Goal: Information Seeking & Learning: Learn about a topic

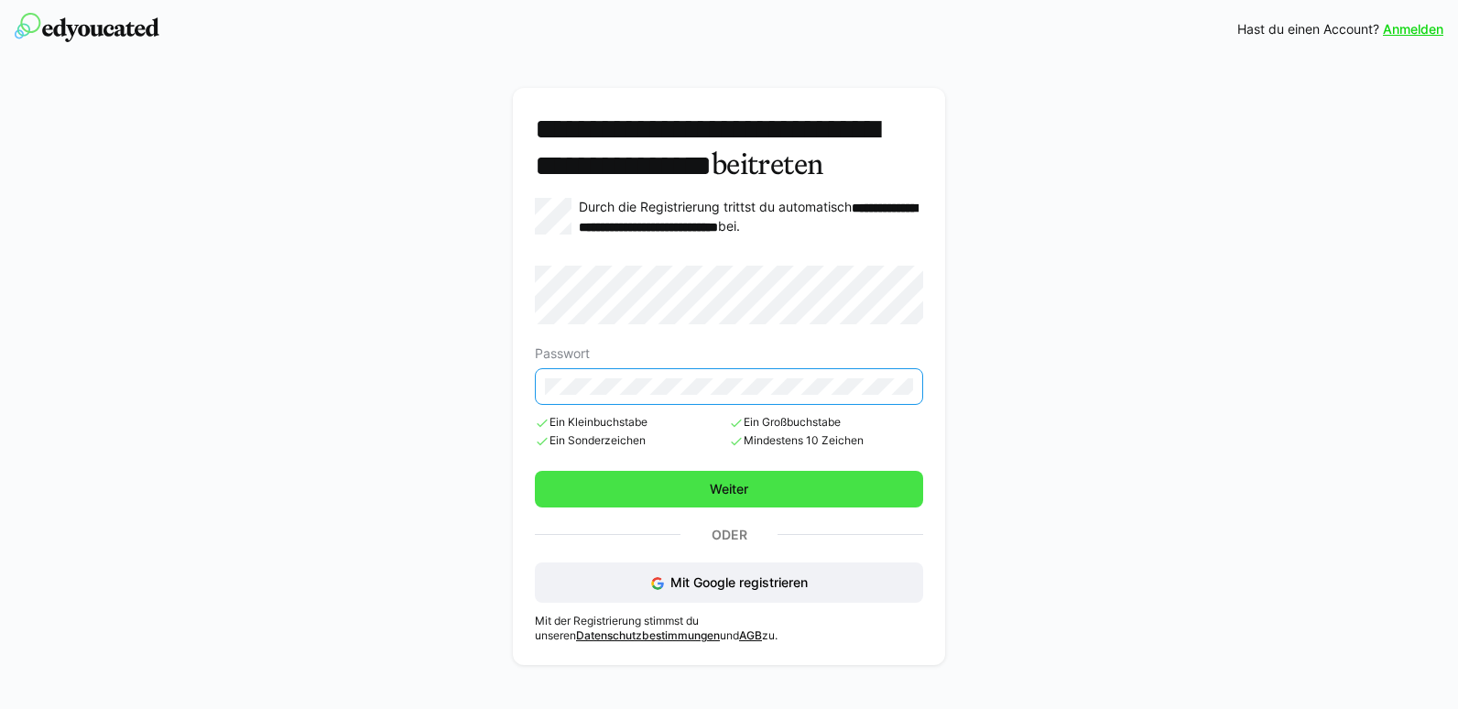
click at [802, 507] on span "Weiter" at bounding box center [729, 489] width 388 height 37
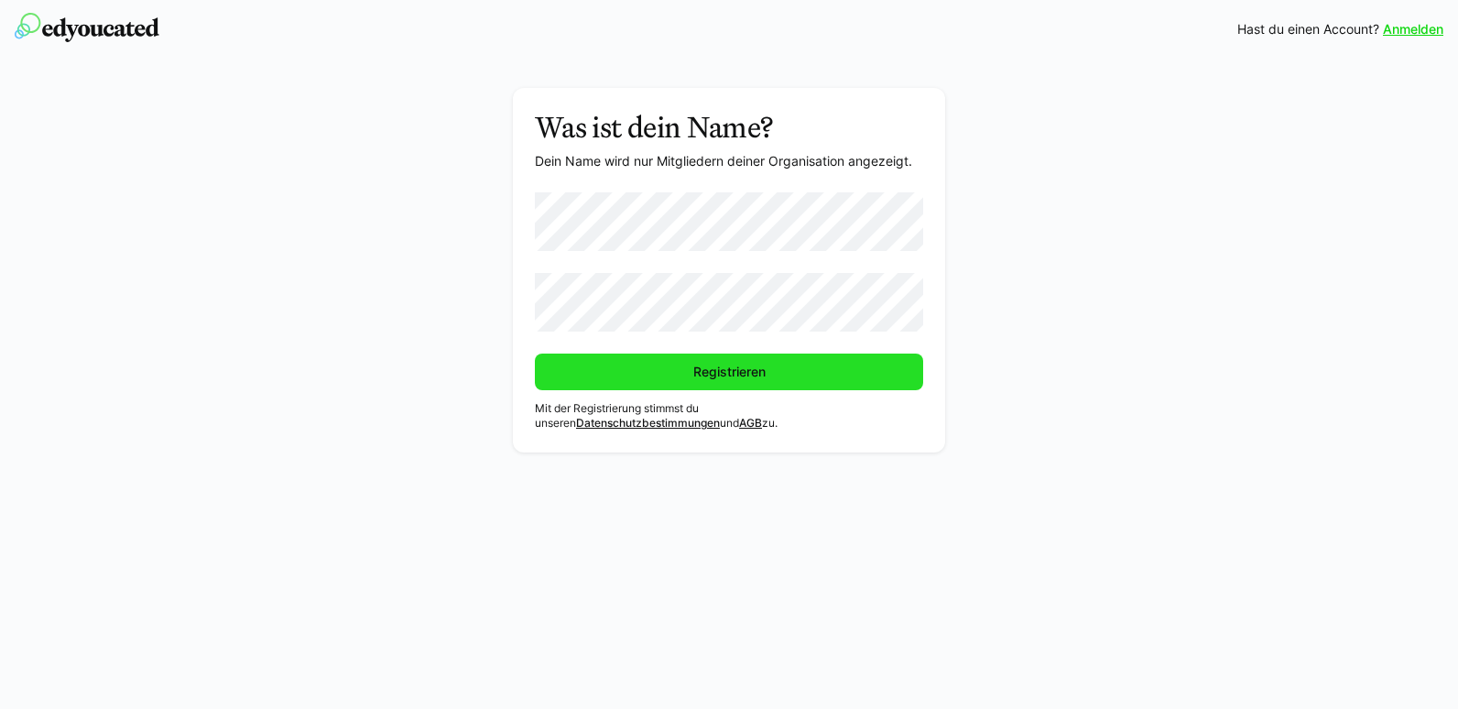
click at [648, 387] on span "Registrieren" at bounding box center [729, 372] width 388 height 37
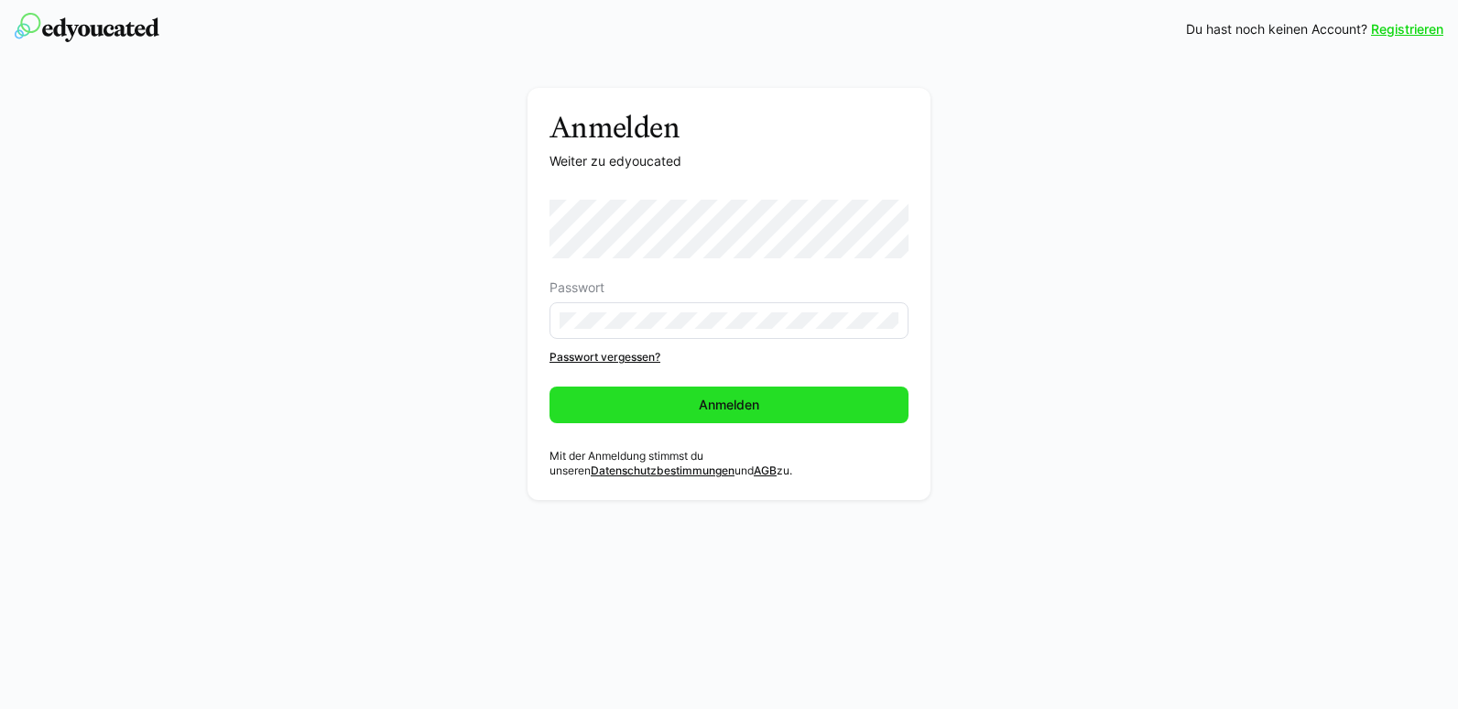
click at [778, 412] on span "Anmelden" at bounding box center [729, 404] width 359 height 37
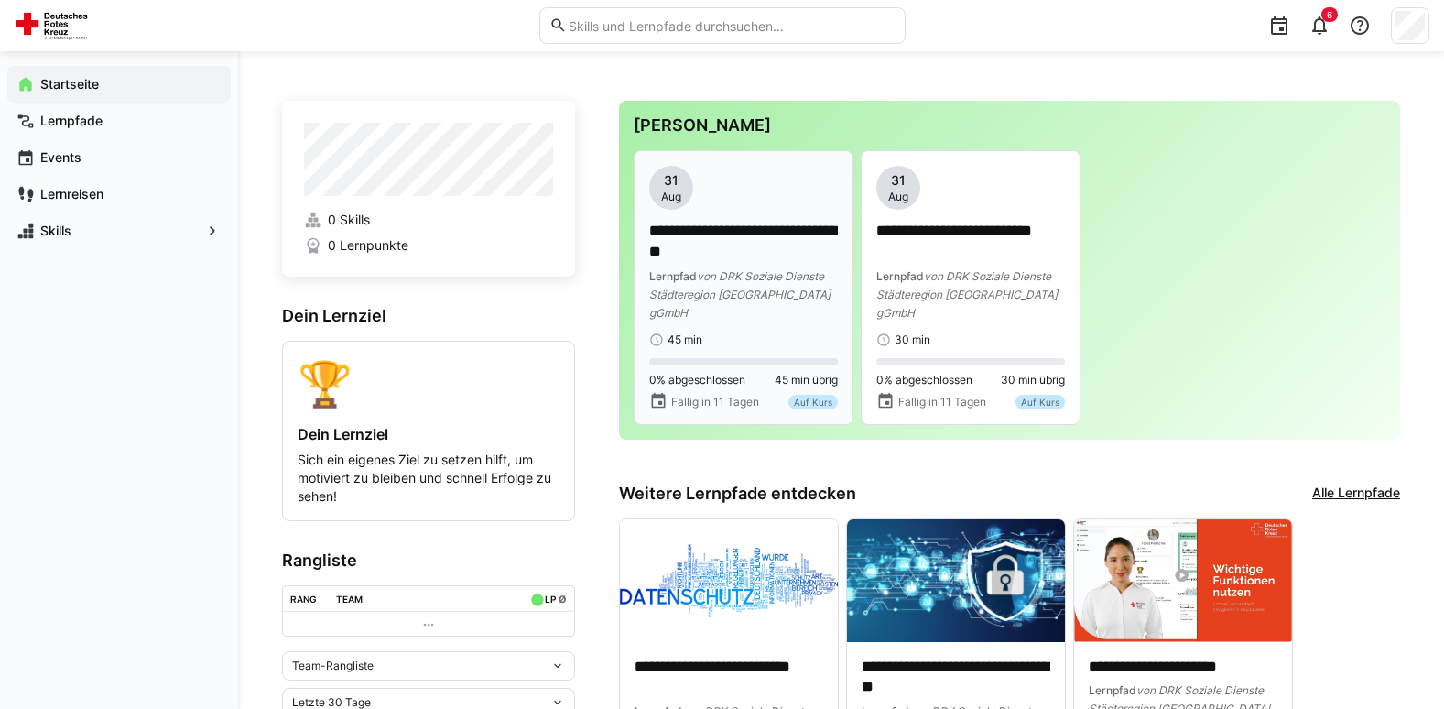
click at [687, 260] on p "**********" at bounding box center [743, 242] width 189 height 42
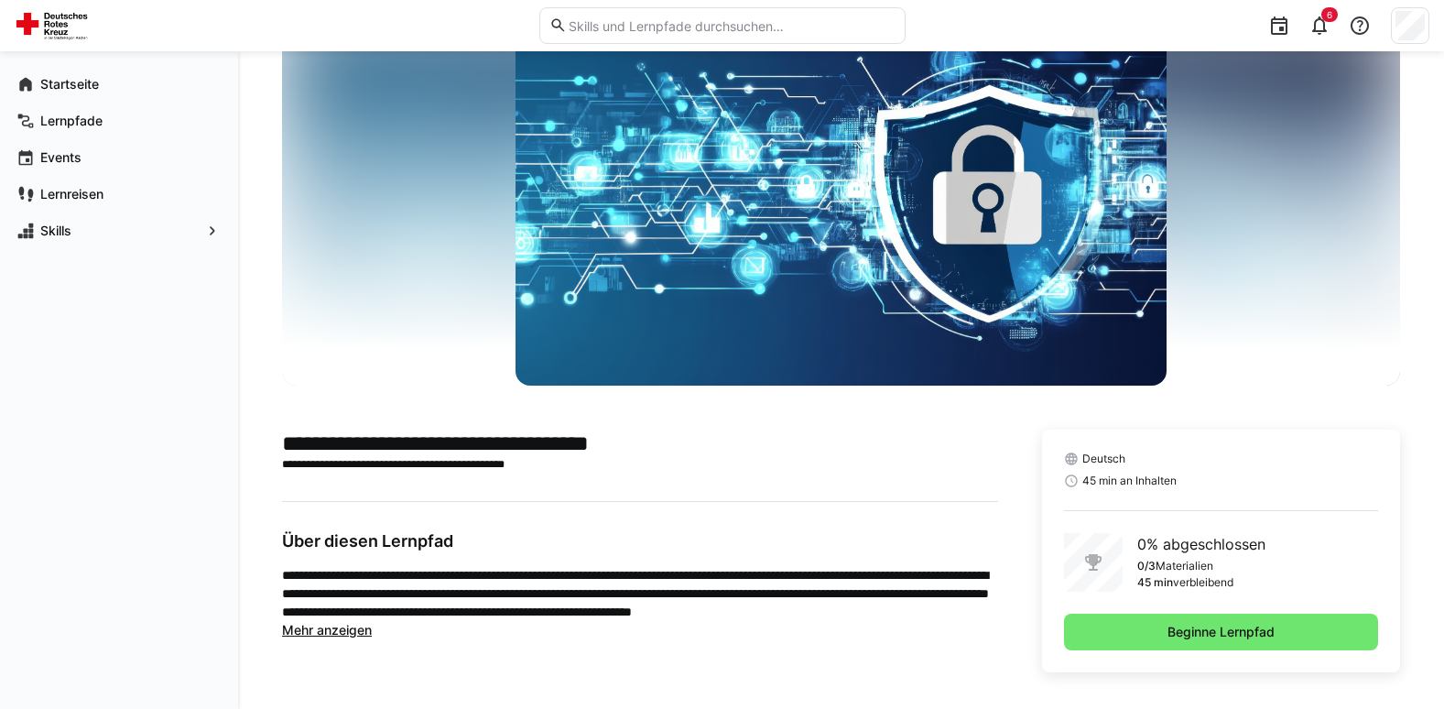
scroll to position [83, 0]
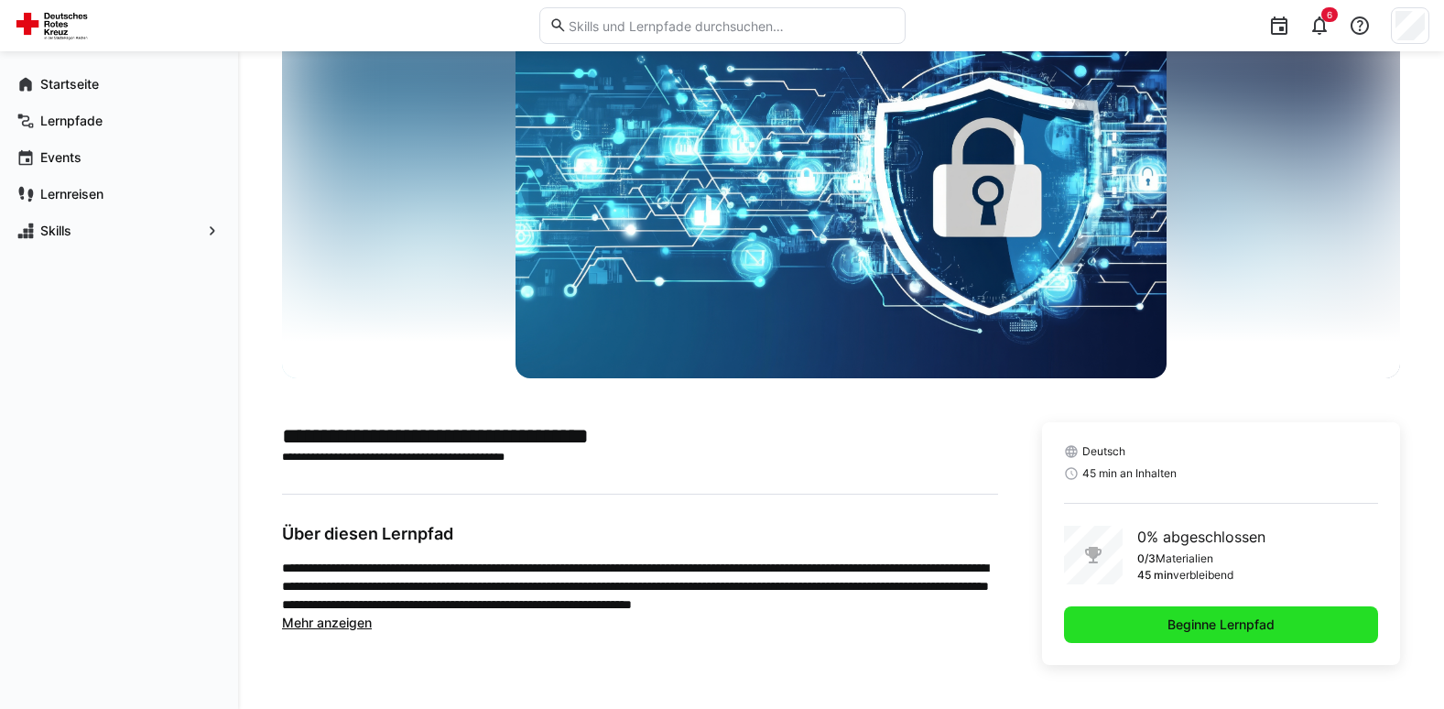
click at [1229, 619] on span "Beginne Lernpfad" at bounding box center [1221, 624] width 113 height 18
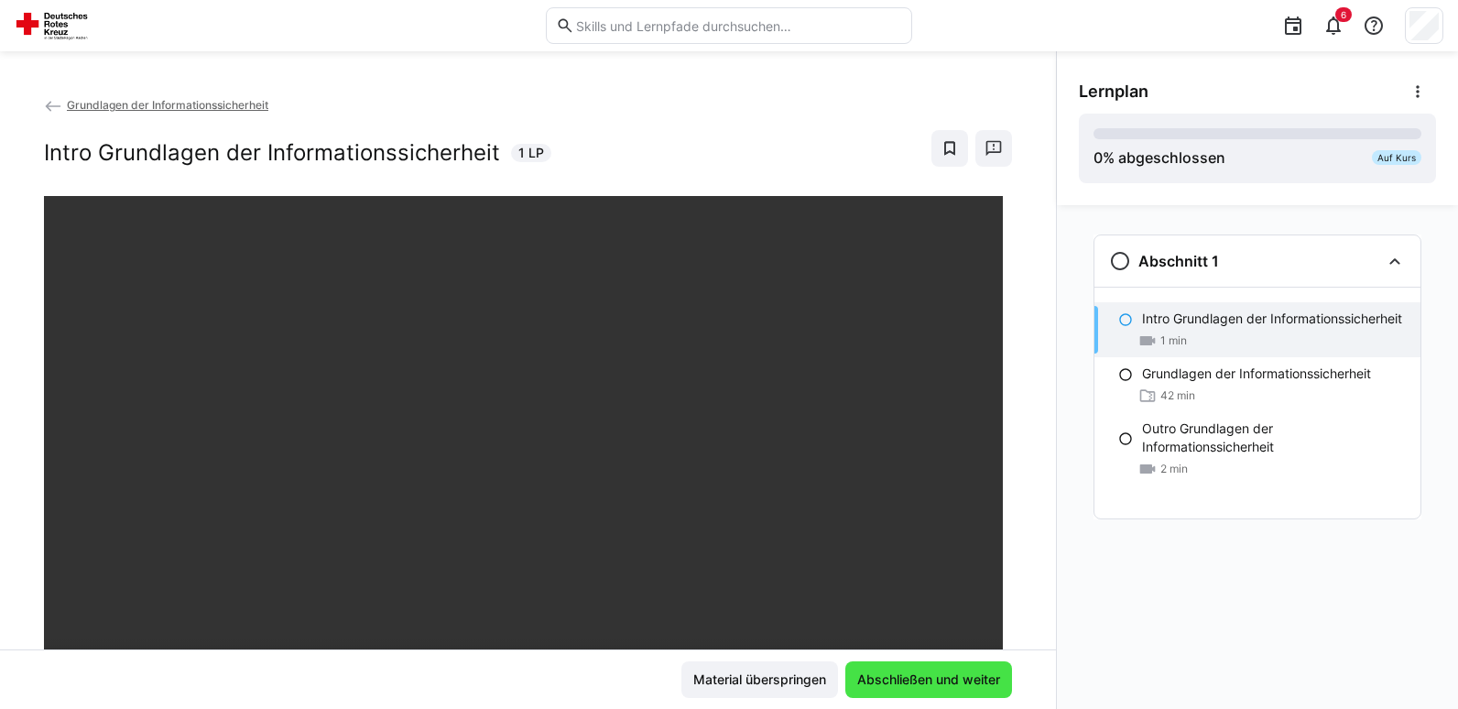
click at [933, 690] on span "Abschließen und weiter" at bounding box center [928, 679] width 167 height 37
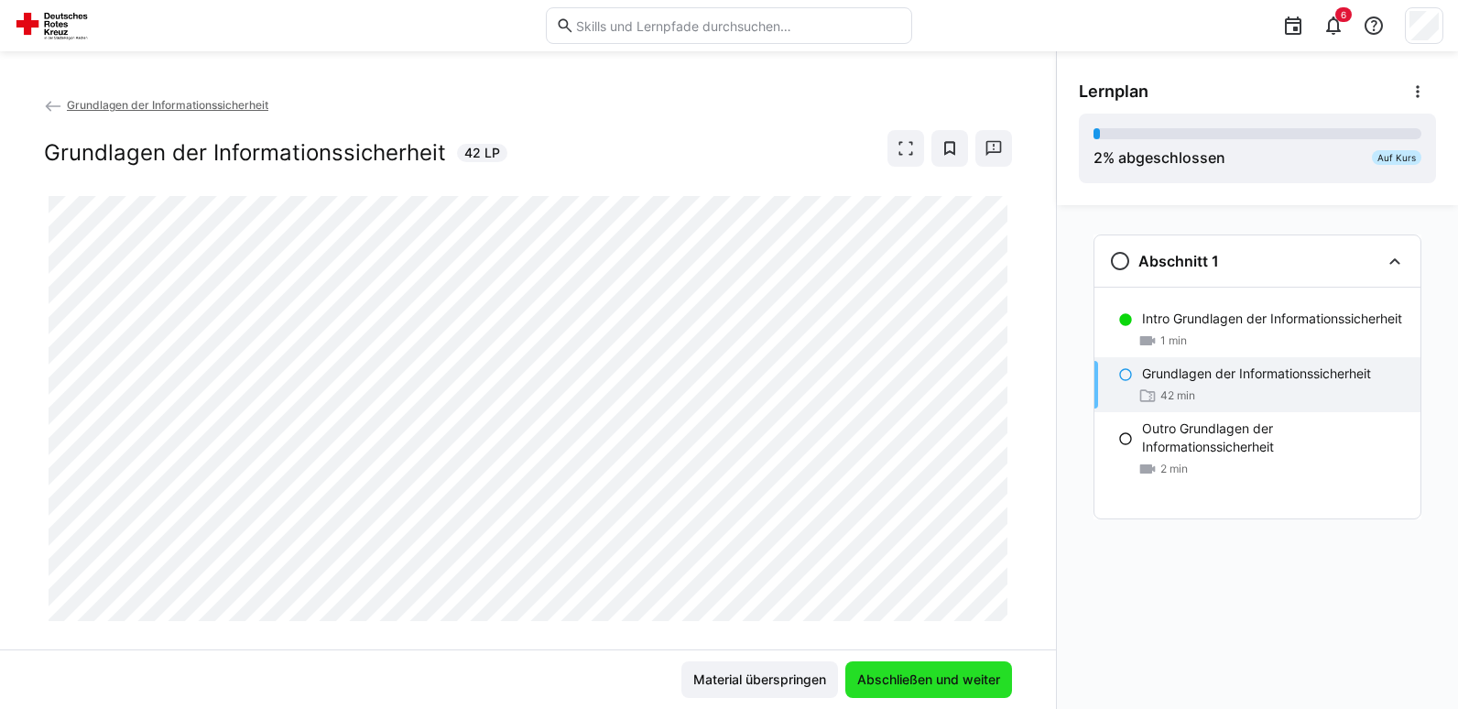
click at [974, 674] on span "Abschließen und weiter" at bounding box center [928, 679] width 148 height 18
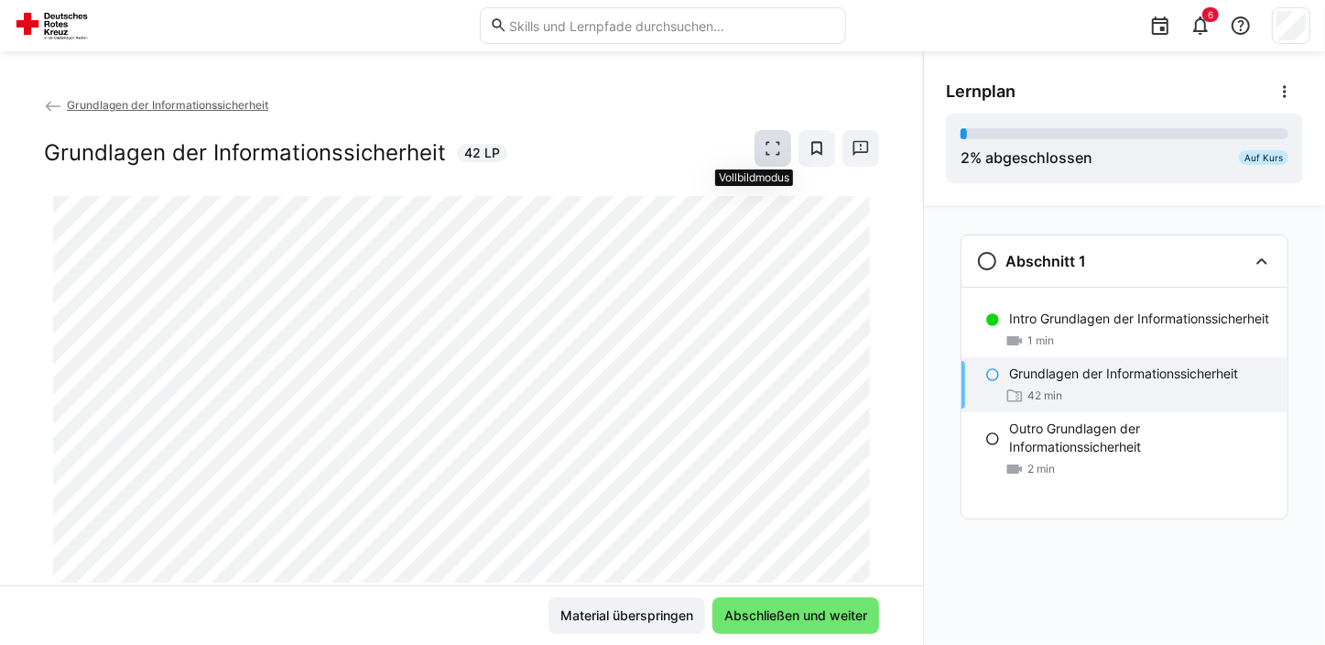
click at [755, 137] on span at bounding box center [773, 148] width 37 height 37
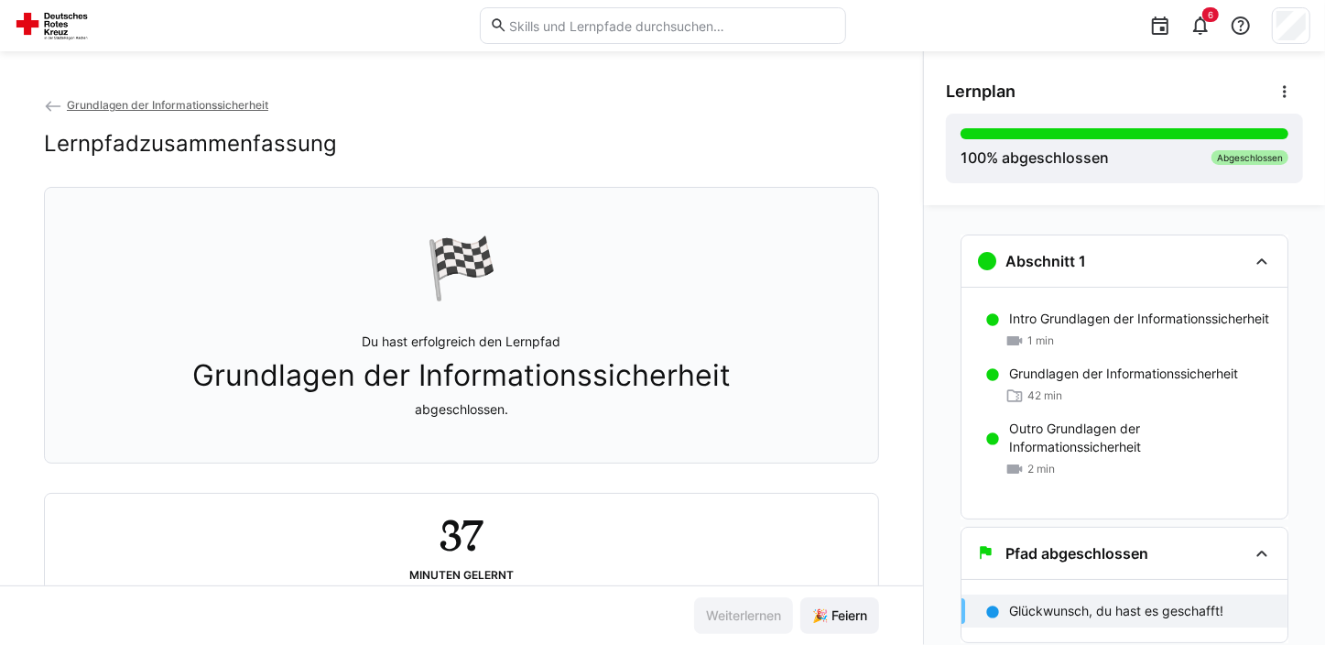
scroll to position [55, 0]
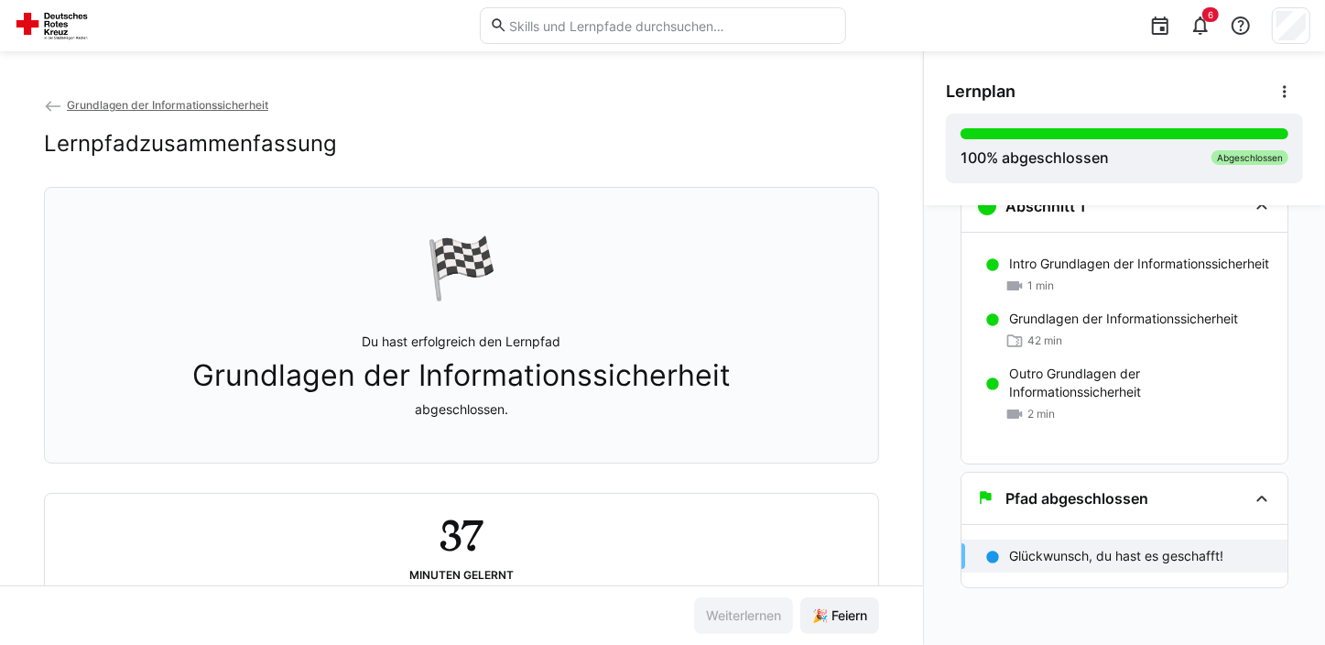
click at [1307, 427] on div "Abschnitt 1 Intro Grundlagen der Informationssicherheit 1 min Grundlagen der In…" at bounding box center [1124, 425] width 401 height 440
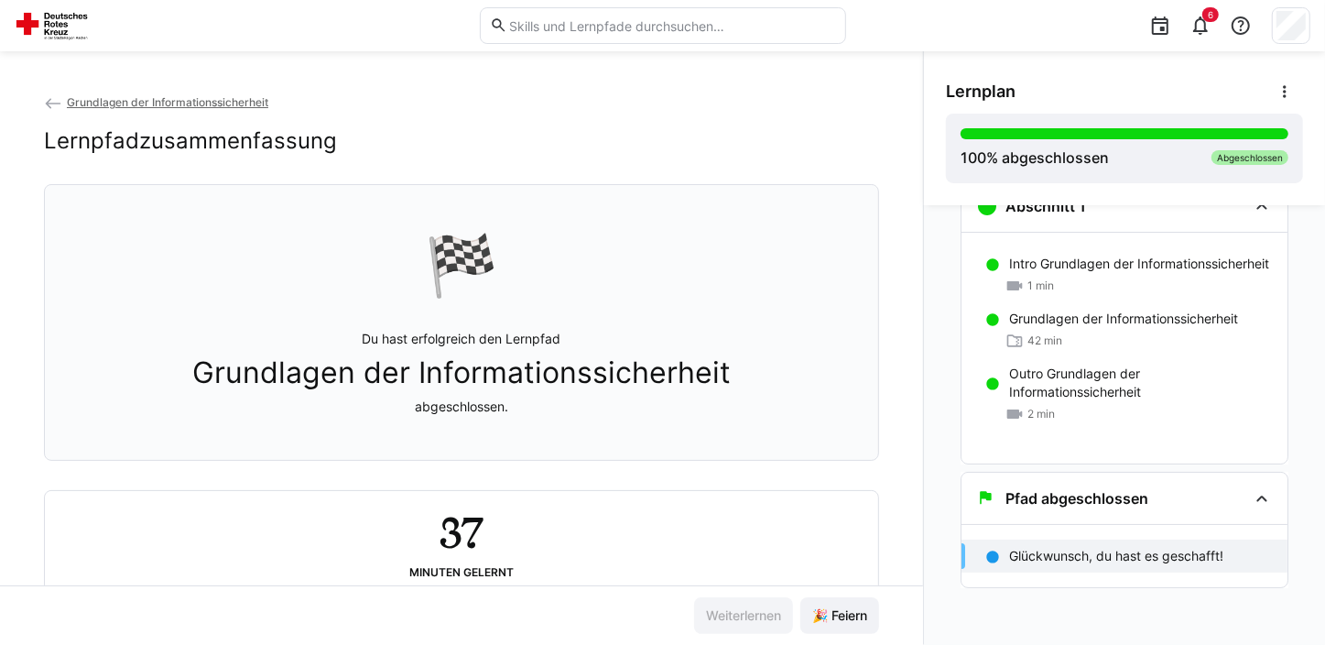
scroll to position [61, 0]
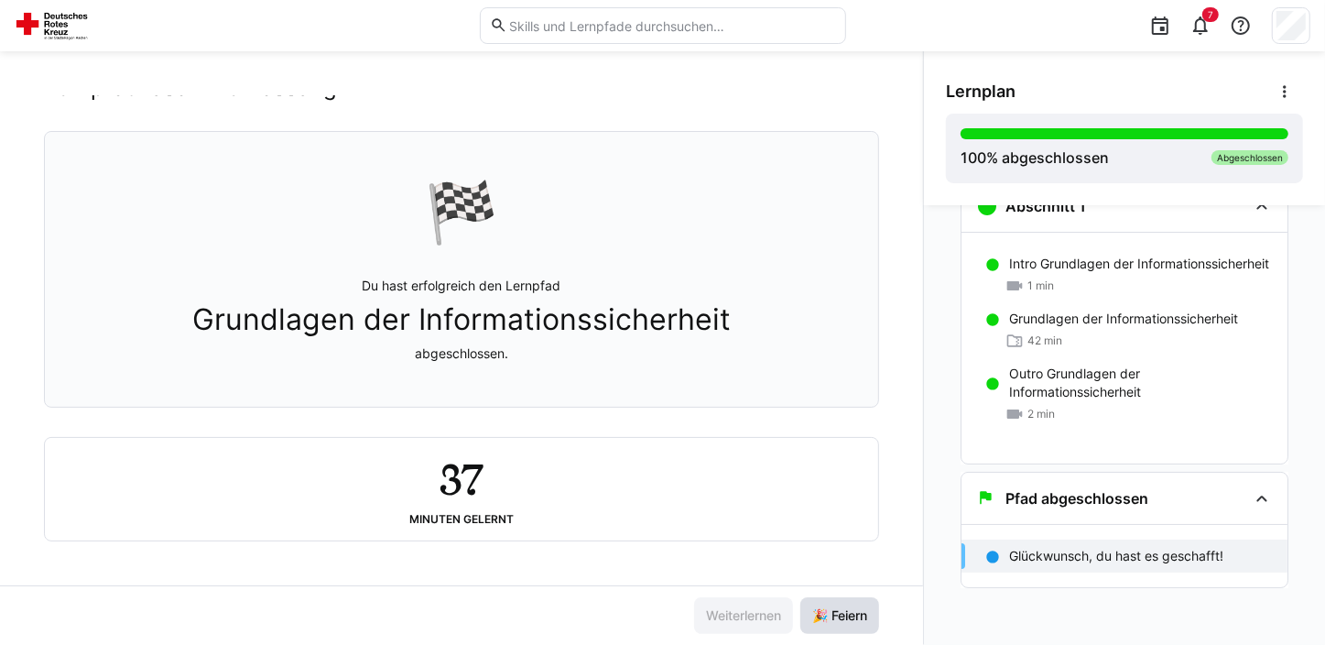
click at [828, 624] on span "🎉 Feiern" at bounding box center [839, 615] width 79 height 37
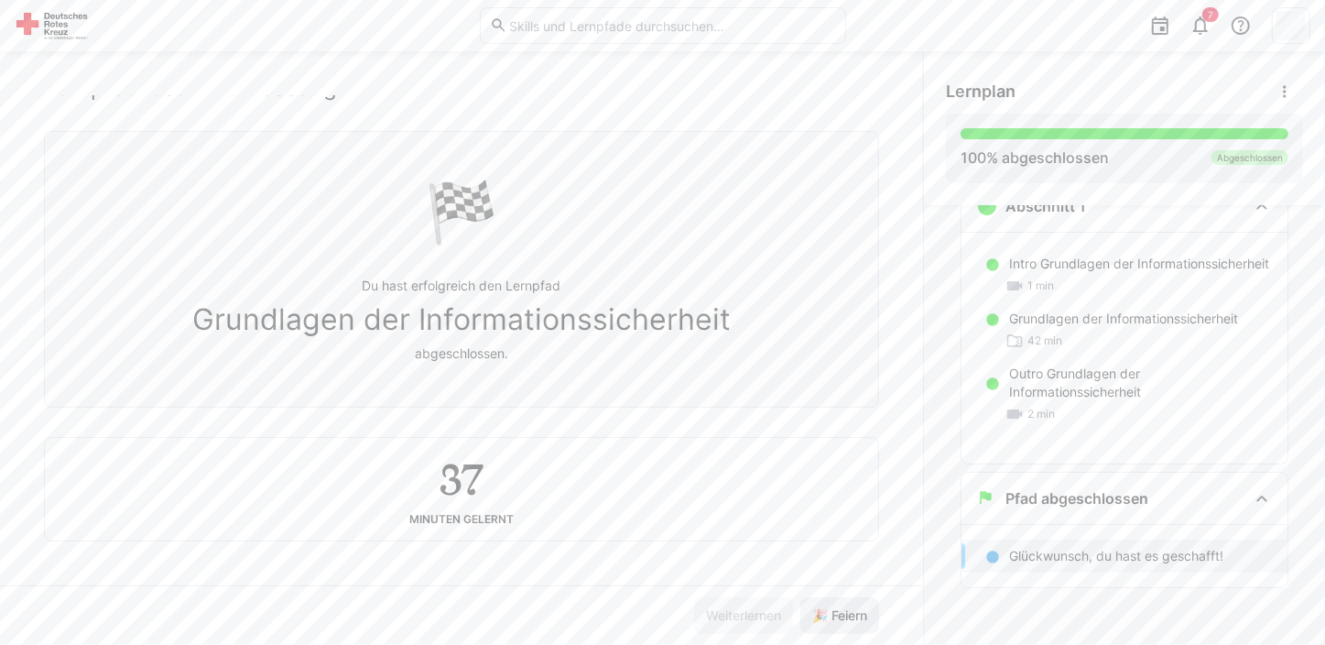
click at [828, 624] on span "🎉 Feiern" at bounding box center [839, 615] width 79 height 37
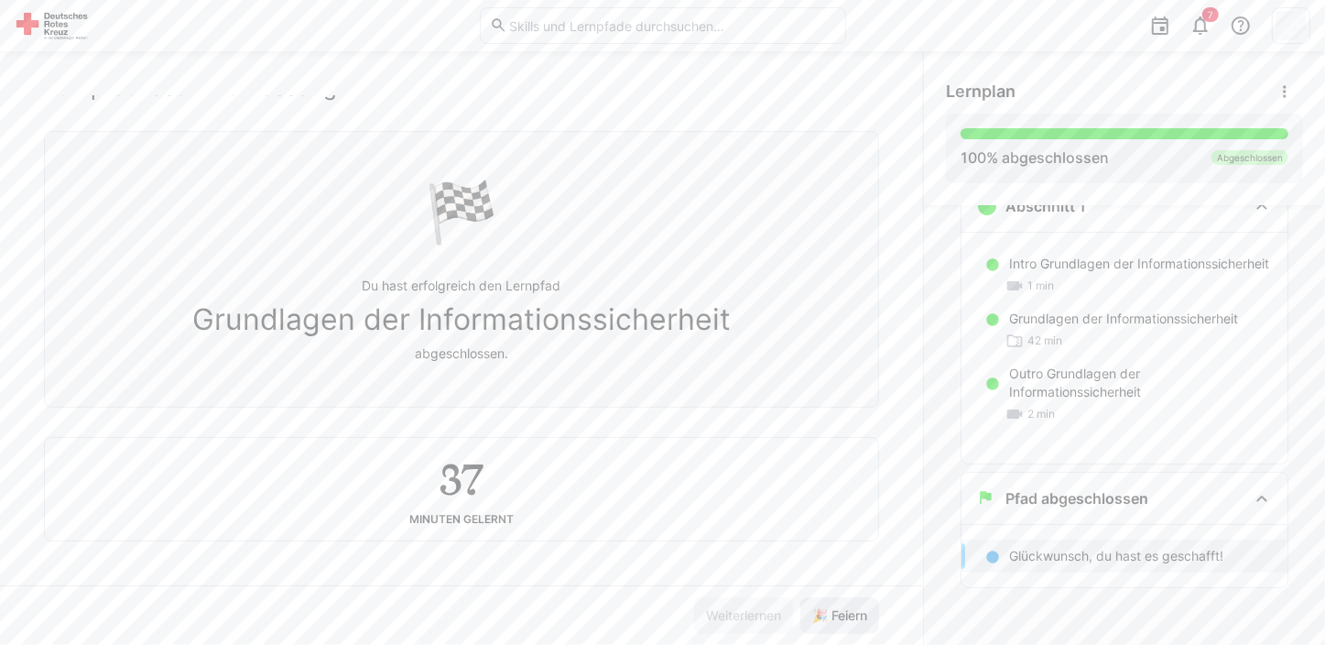
click at [828, 624] on span "🎉 Feiern" at bounding box center [839, 615] width 79 height 37
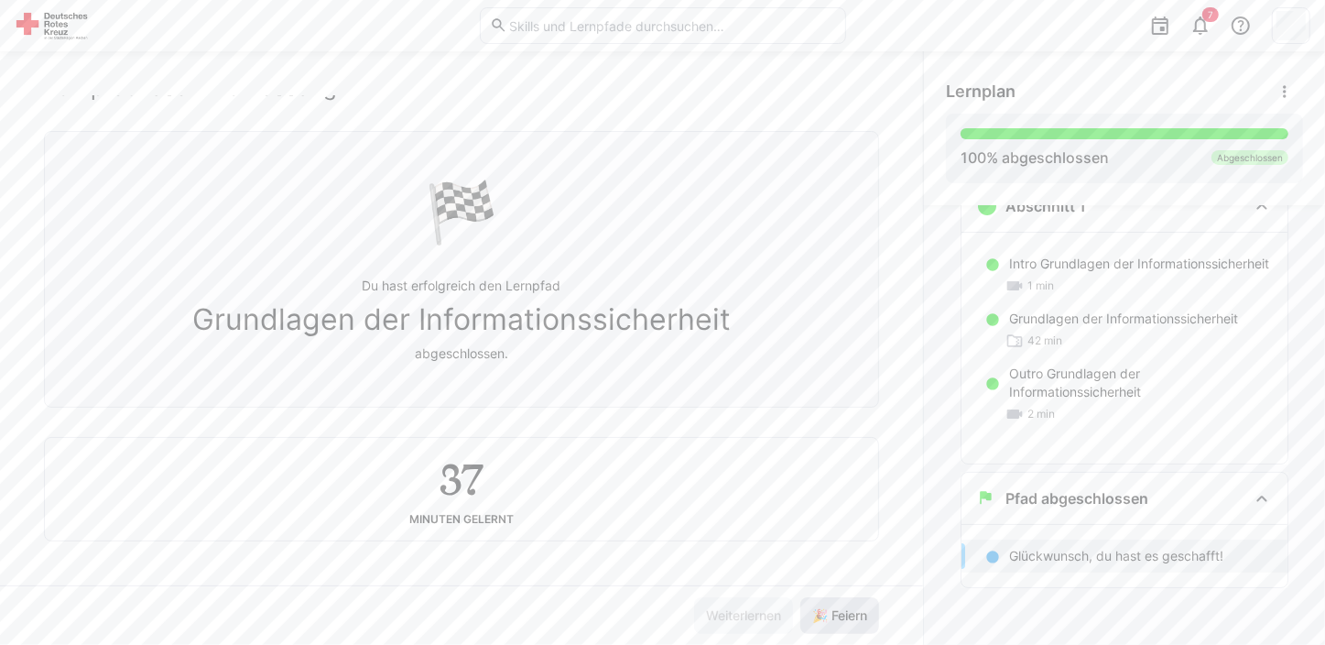
click at [828, 624] on span "🎉 Feiern" at bounding box center [839, 615] width 79 height 37
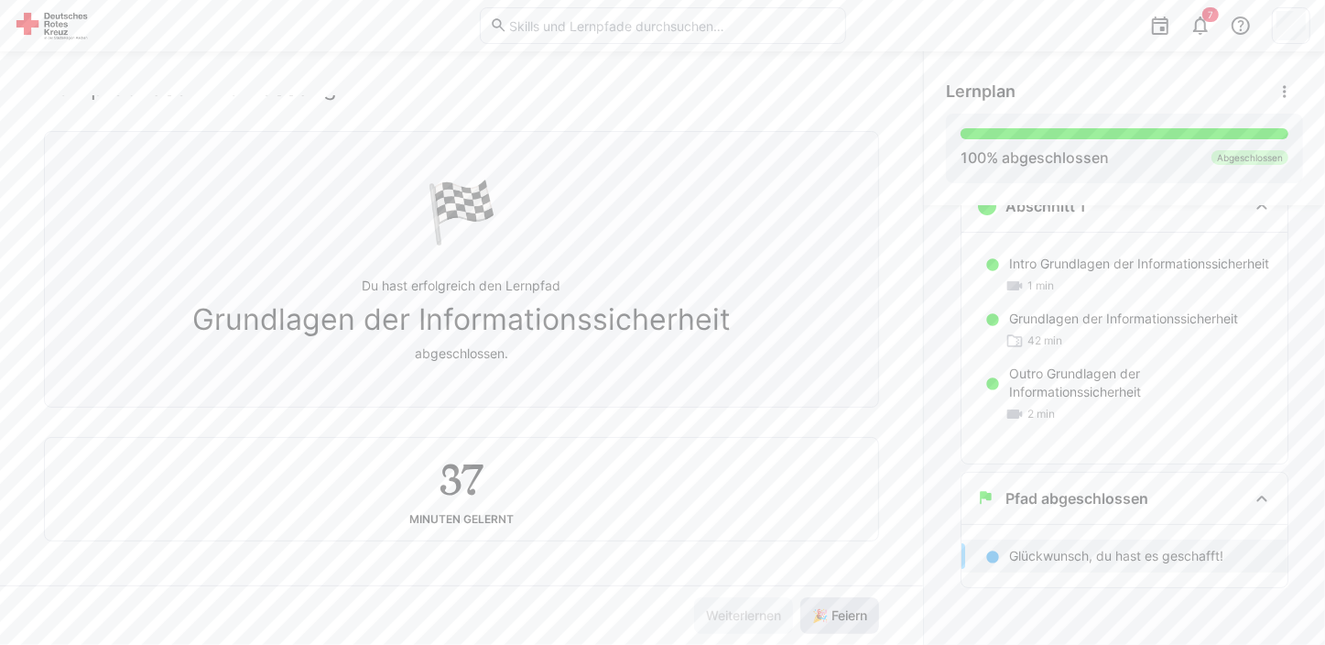
click at [828, 624] on span "🎉 Feiern" at bounding box center [839, 615] width 79 height 37
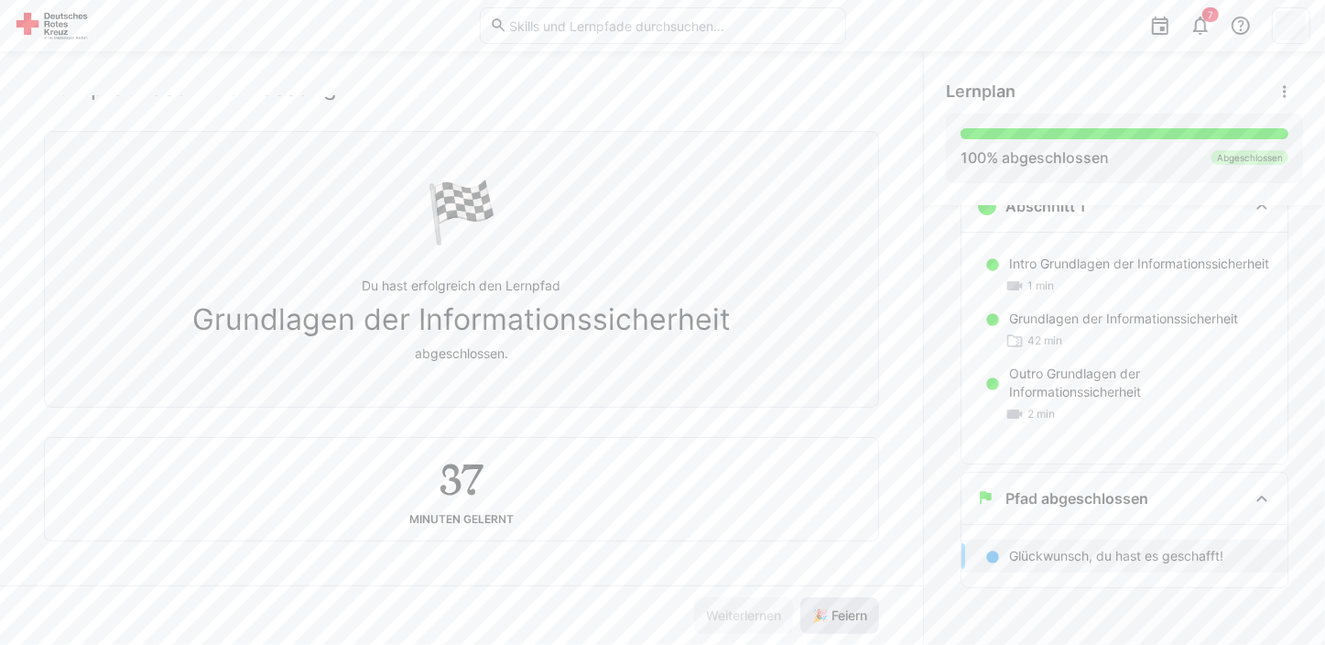
click at [828, 624] on span "🎉 Feiern" at bounding box center [839, 615] width 79 height 37
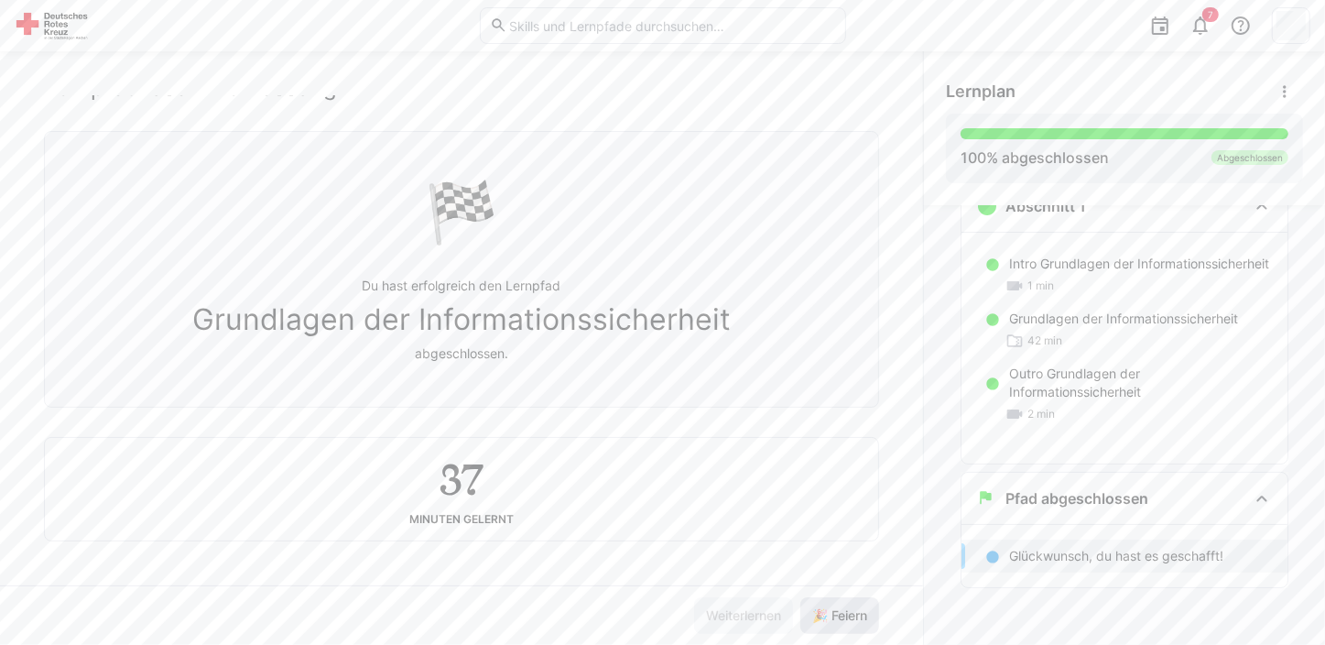
click at [828, 624] on span "🎉 Feiern" at bounding box center [839, 615] width 79 height 37
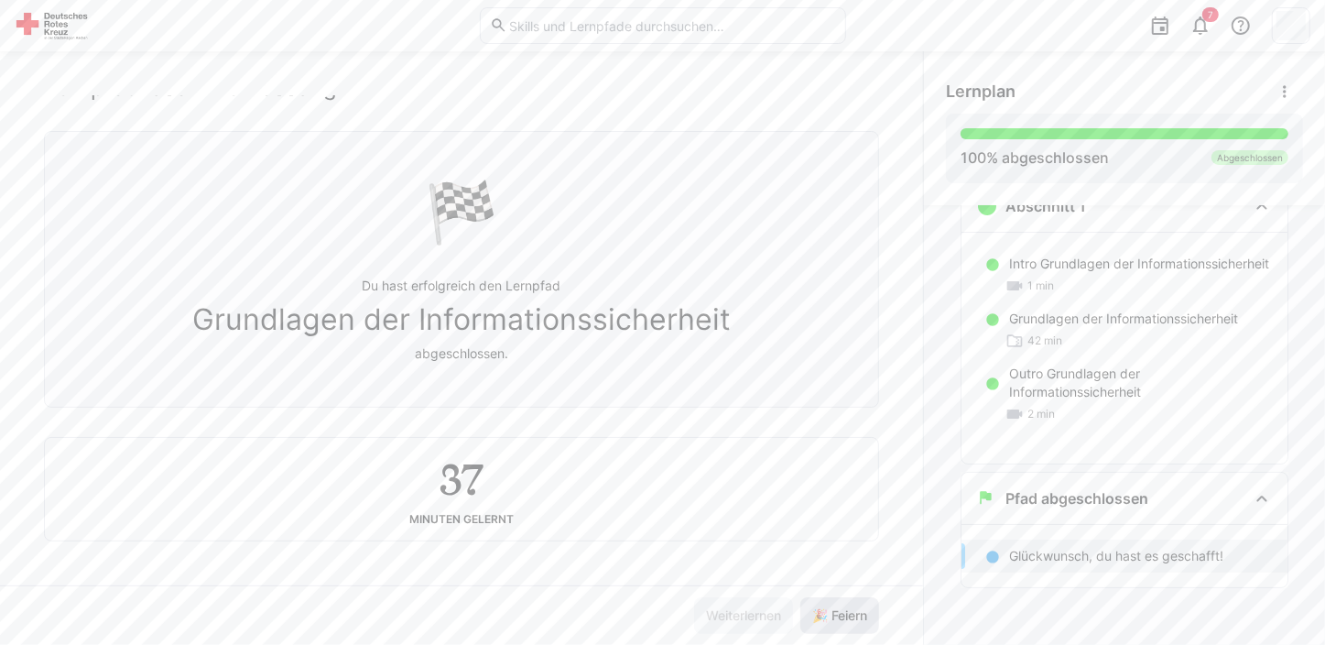
click at [828, 624] on span "🎉 Feiern" at bounding box center [839, 615] width 79 height 37
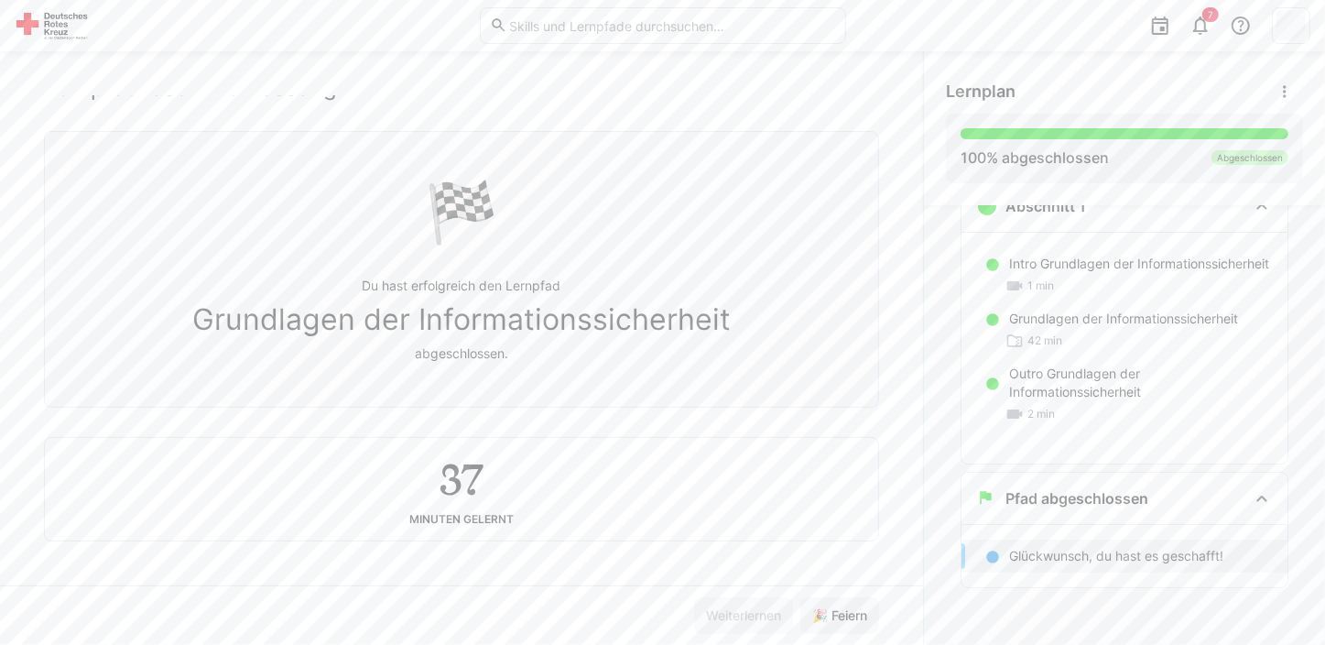
drag, startPoint x: 828, startPoint y: 624, endPoint x: 787, endPoint y: 527, distance: 105.5
click at [787, 527] on div "37 Minuten gelernt" at bounding box center [461, 489] width 833 height 103
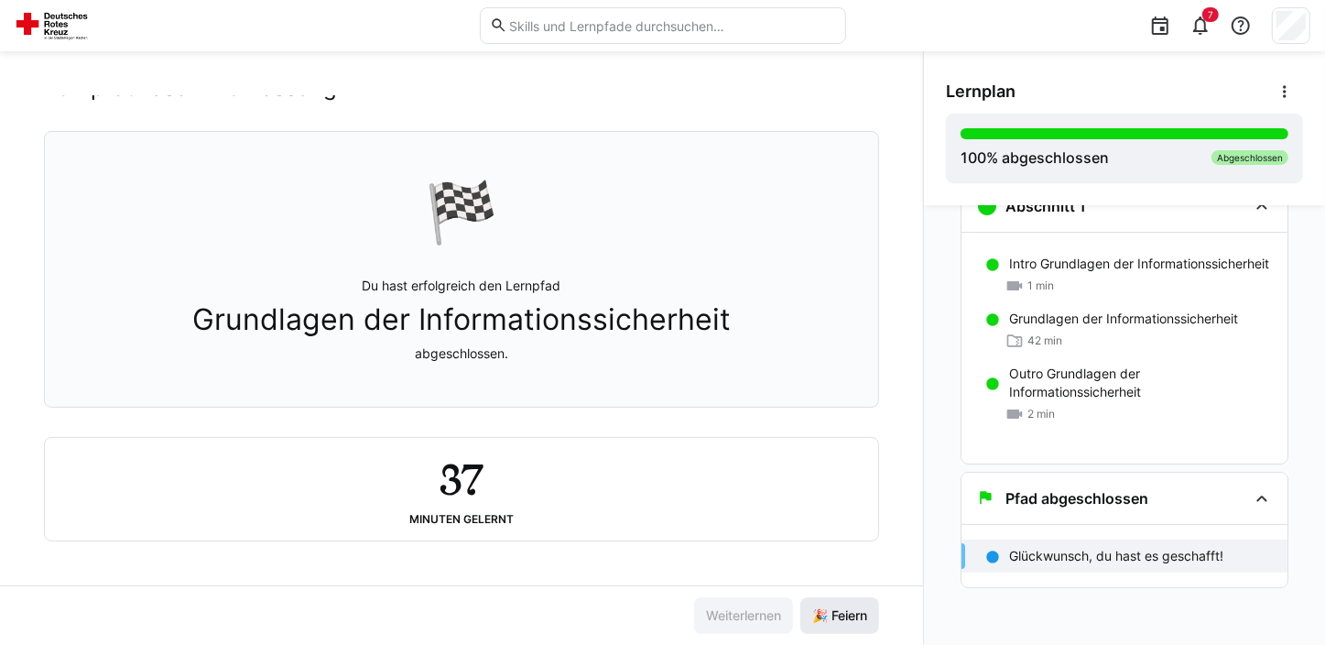
click at [848, 613] on span "🎉 Feiern" at bounding box center [840, 615] width 60 height 18
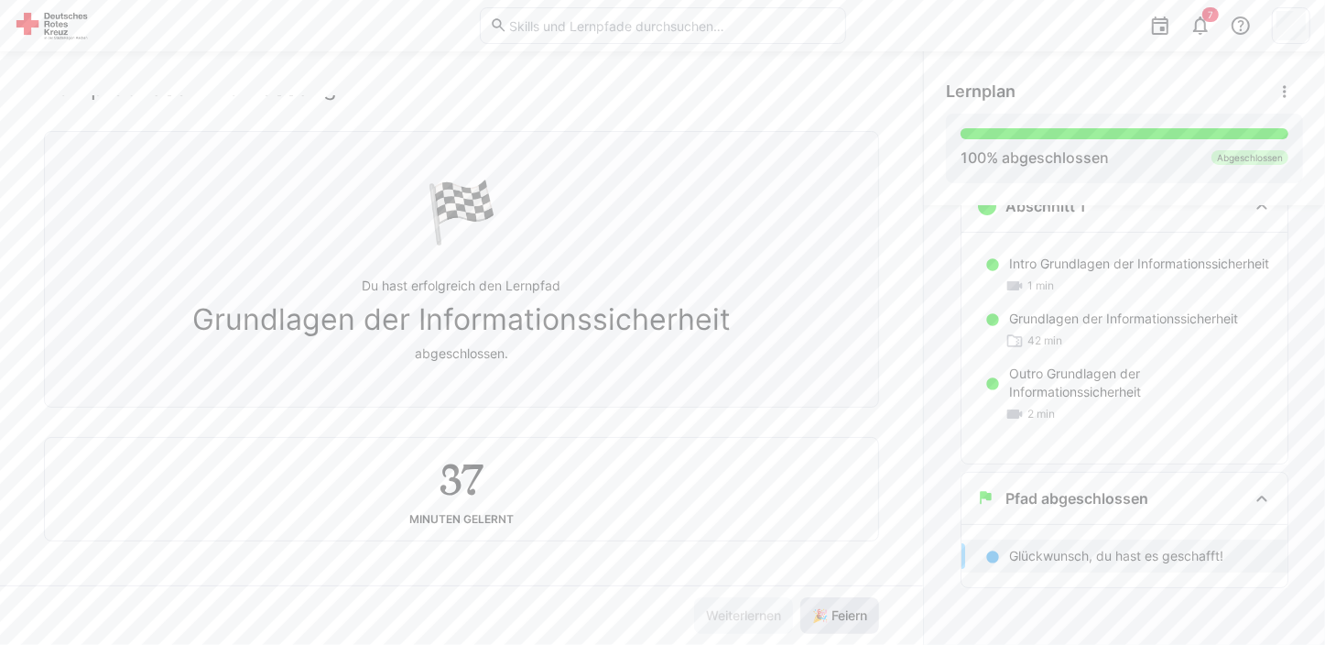
click at [848, 613] on span "🎉 Feiern" at bounding box center [840, 615] width 60 height 18
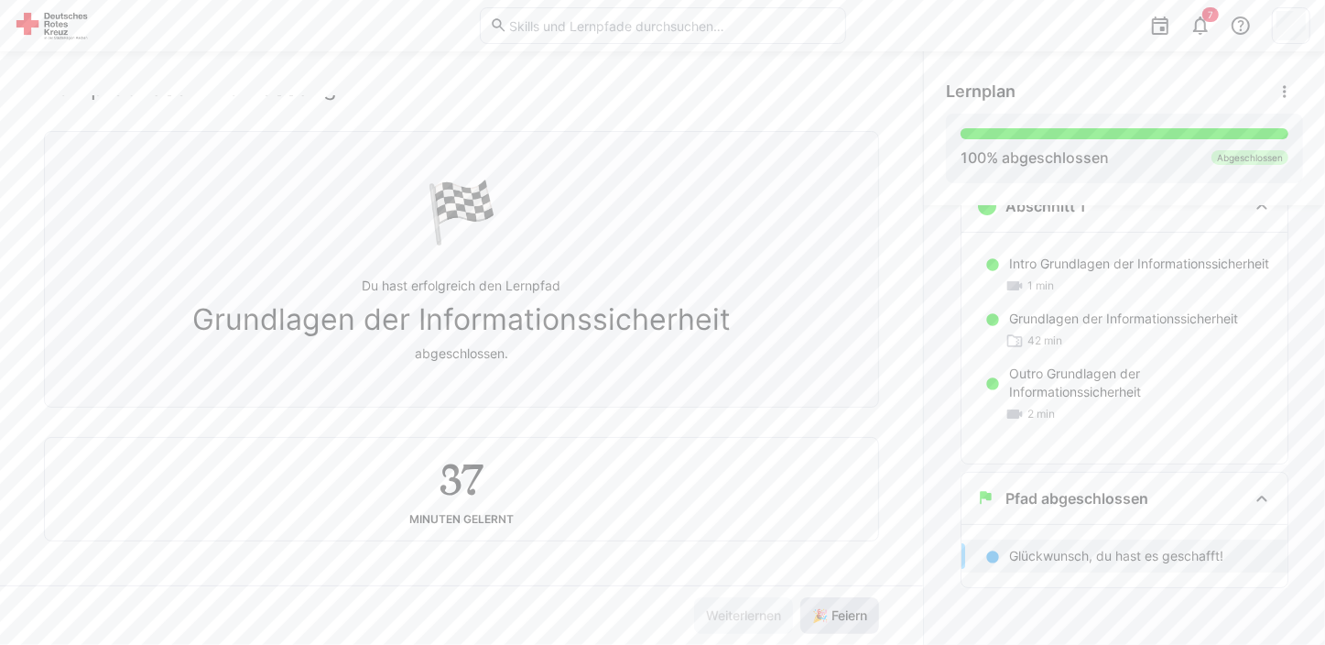
click at [848, 613] on span "🎉 Feiern" at bounding box center [840, 615] width 60 height 18
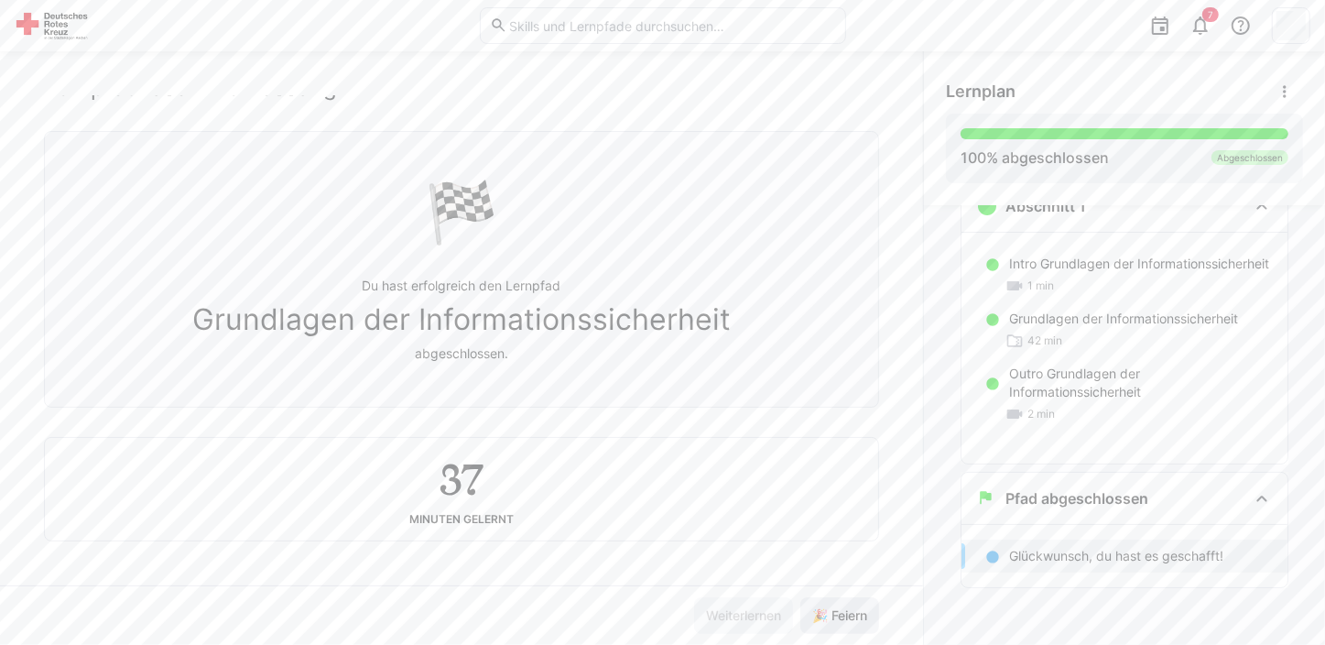
click at [848, 613] on span "🎉 Feiern" at bounding box center [840, 615] width 60 height 18
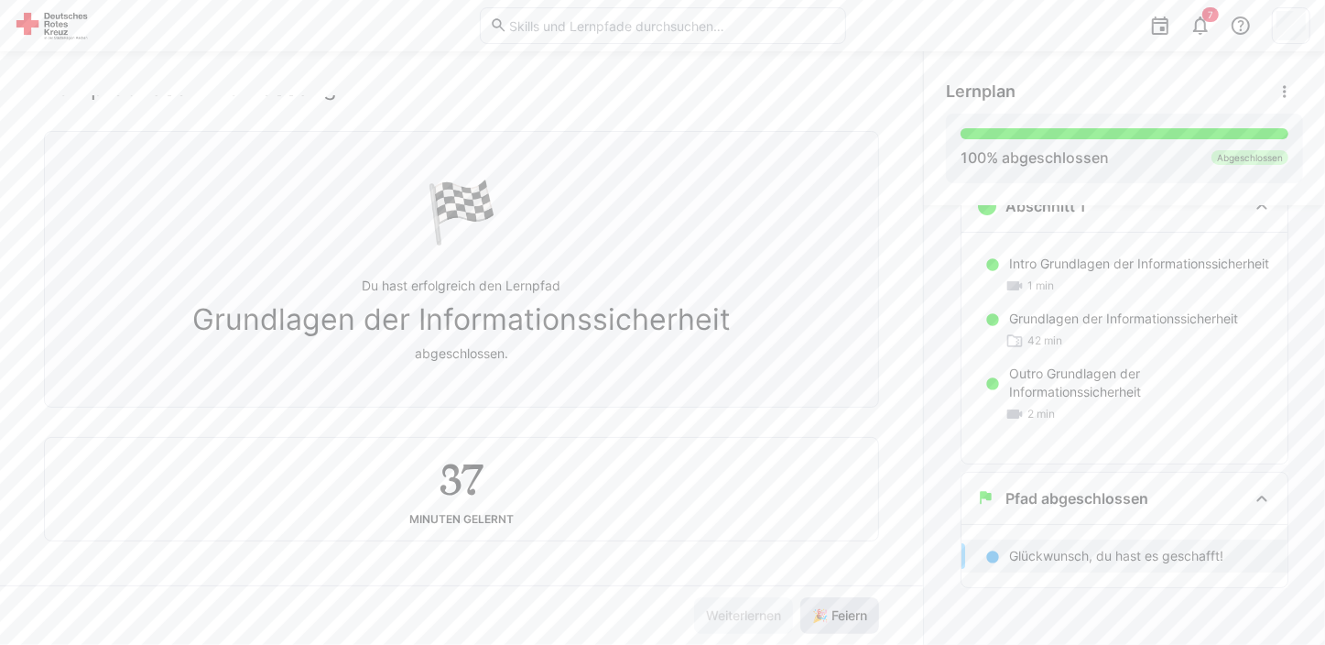
click at [848, 613] on span "🎉 Feiern" at bounding box center [840, 615] width 60 height 18
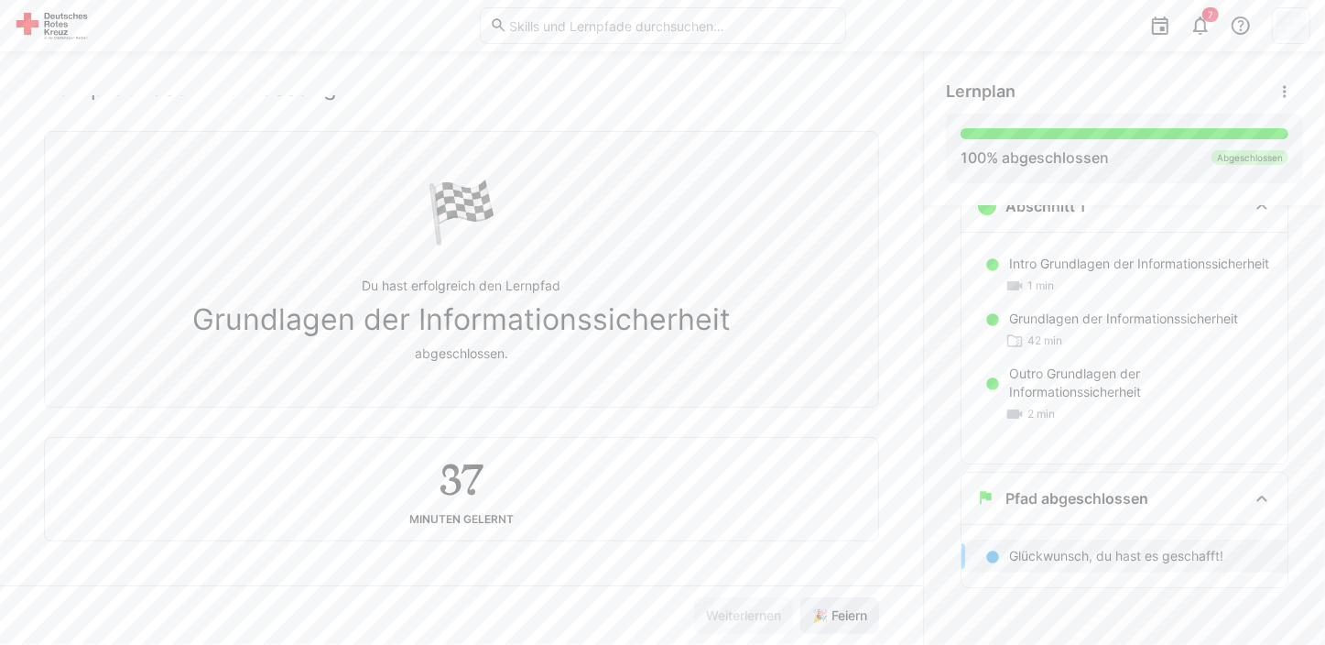
click at [848, 613] on span "🎉 Feiern" at bounding box center [840, 615] width 60 height 18
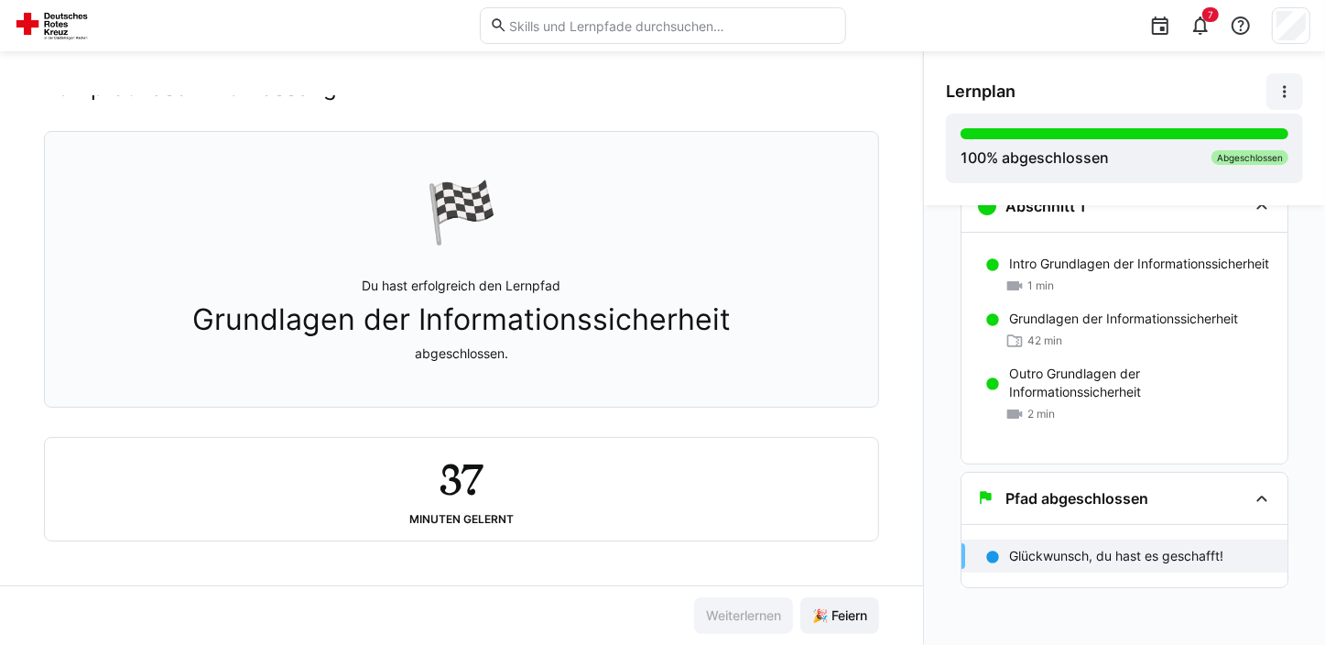
click at [1290, 82] on eds-icon at bounding box center [1285, 91] width 18 height 18
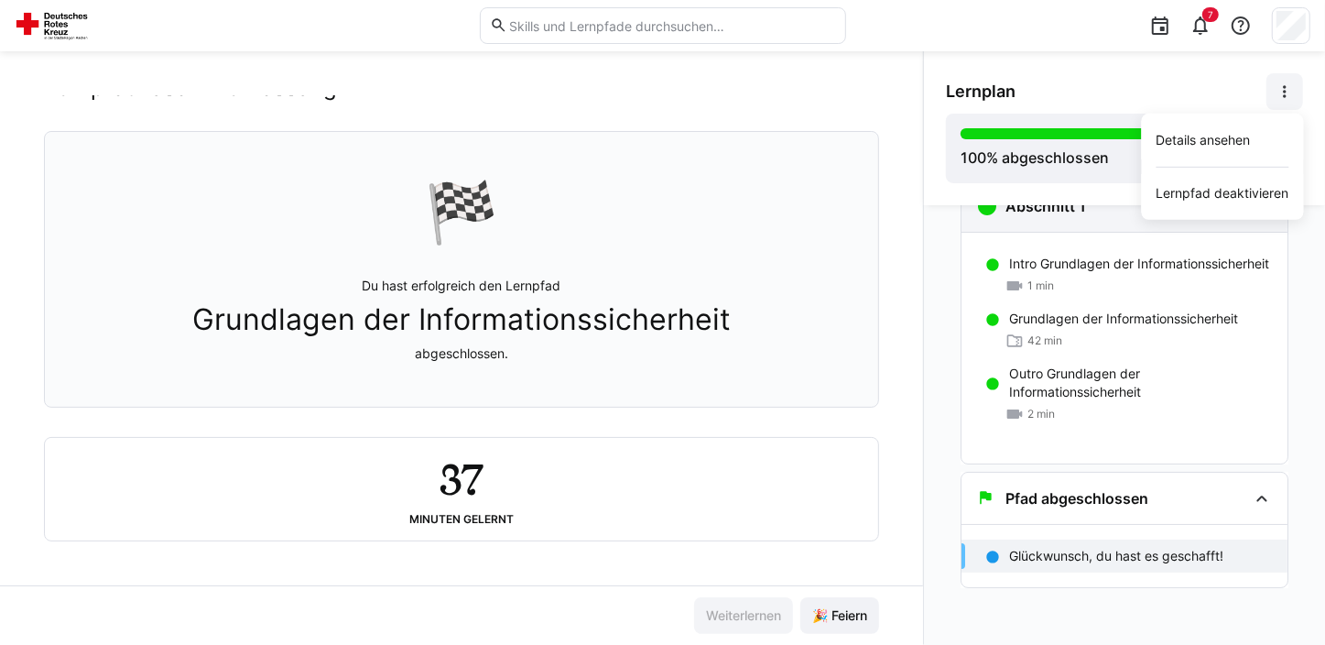
click at [971, 227] on div "Abschnitt 1" at bounding box center [1125, 205] width 326 height 51
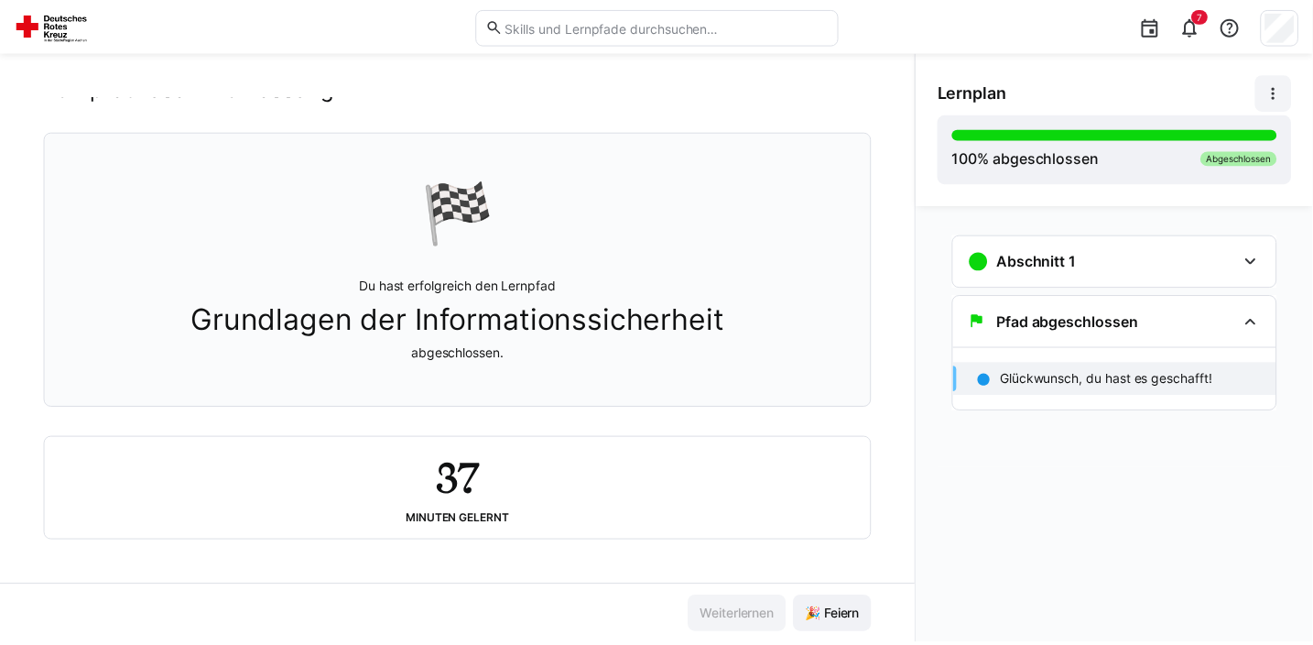
scroll to position [0, 0]
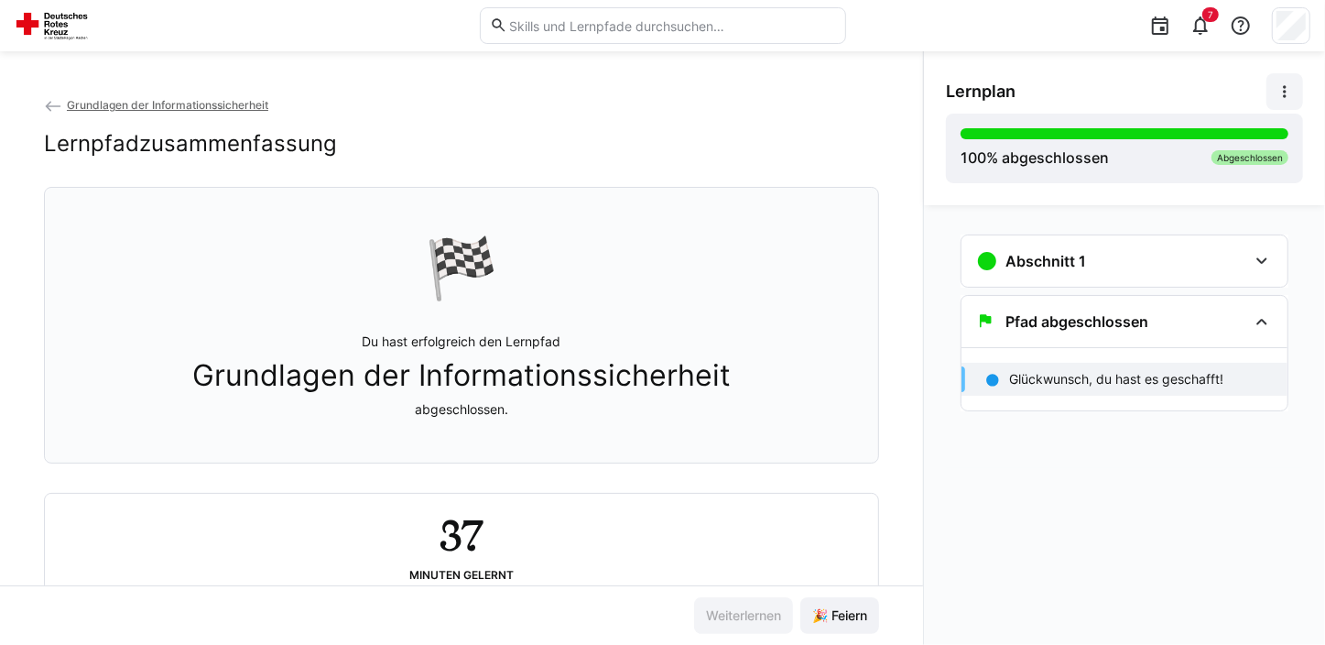
click at [1075, 372] on p "Glückwunsch, du hast es geschafft!" at bounding box center [1116, 379] width 214 height 18
click at [1124, 309] on div "Pfad abgeschlossen" at bounding box center [1125, 321] width 326 height 51
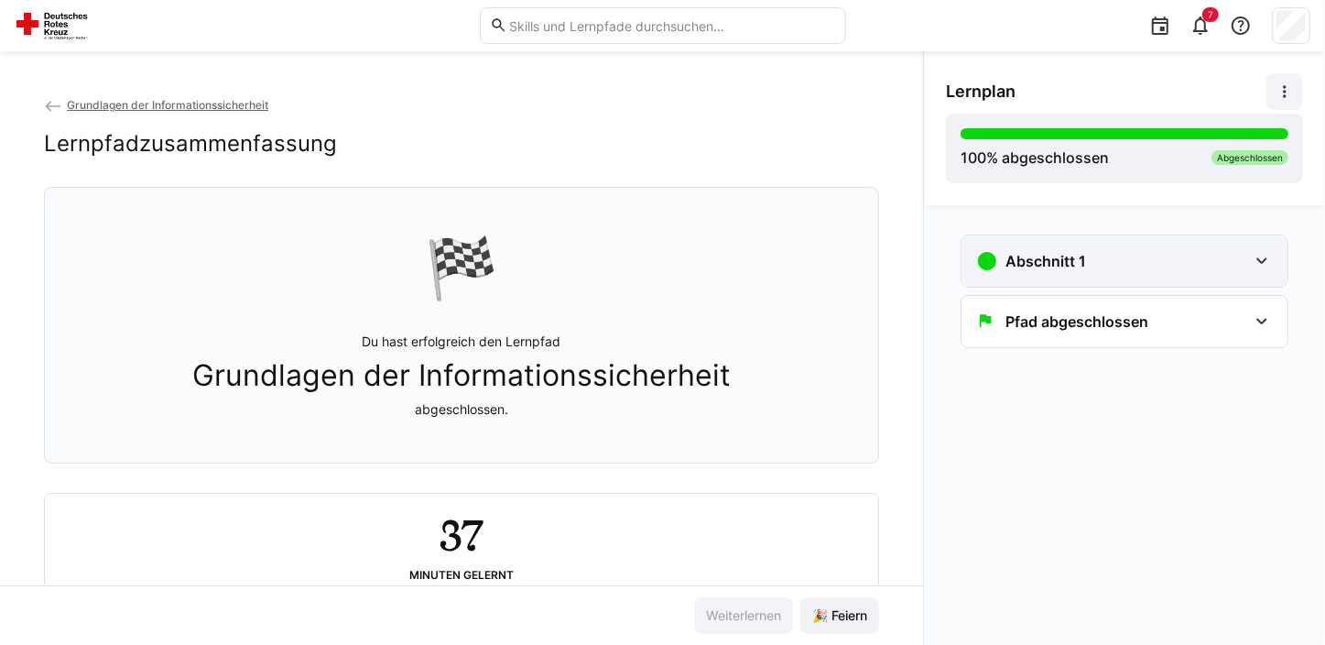
click at [1184, 254] on div "Abschnitt 1" at bounding box center [1111, 261] width 271 height 22
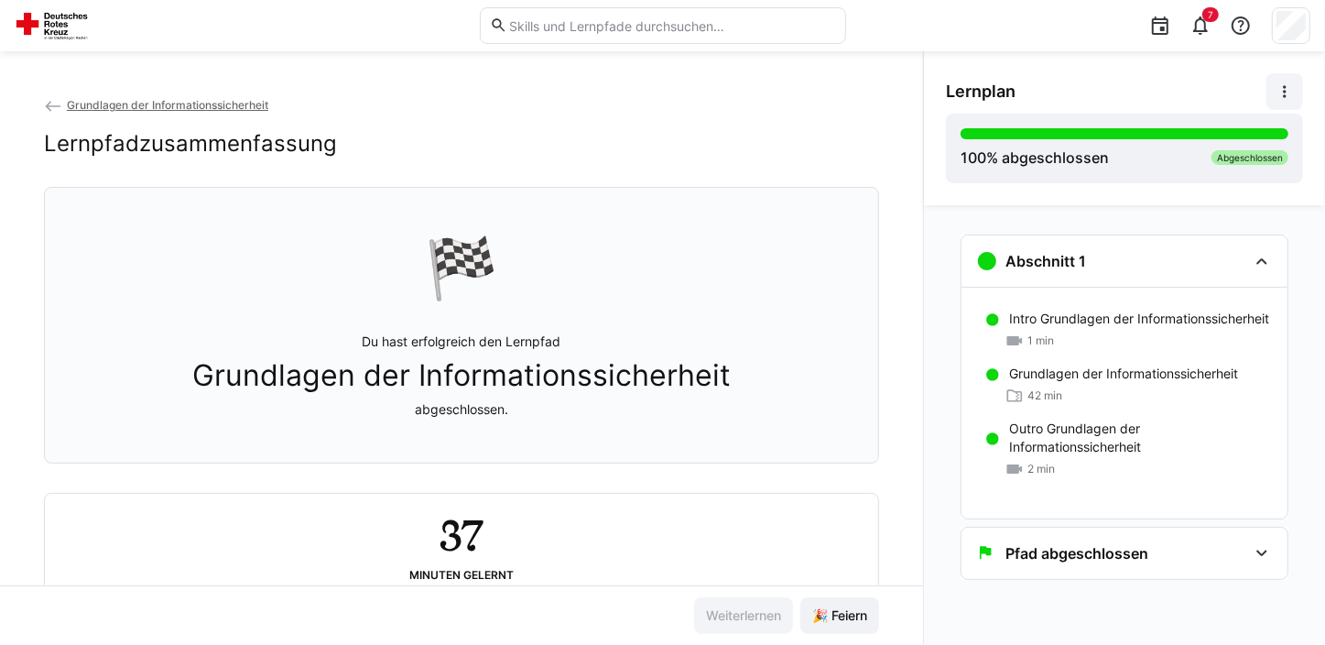
click at [147, 105] on span "Grundlagen der Informationssicherheit" at bounding box center [167, 105] width 201 height 14
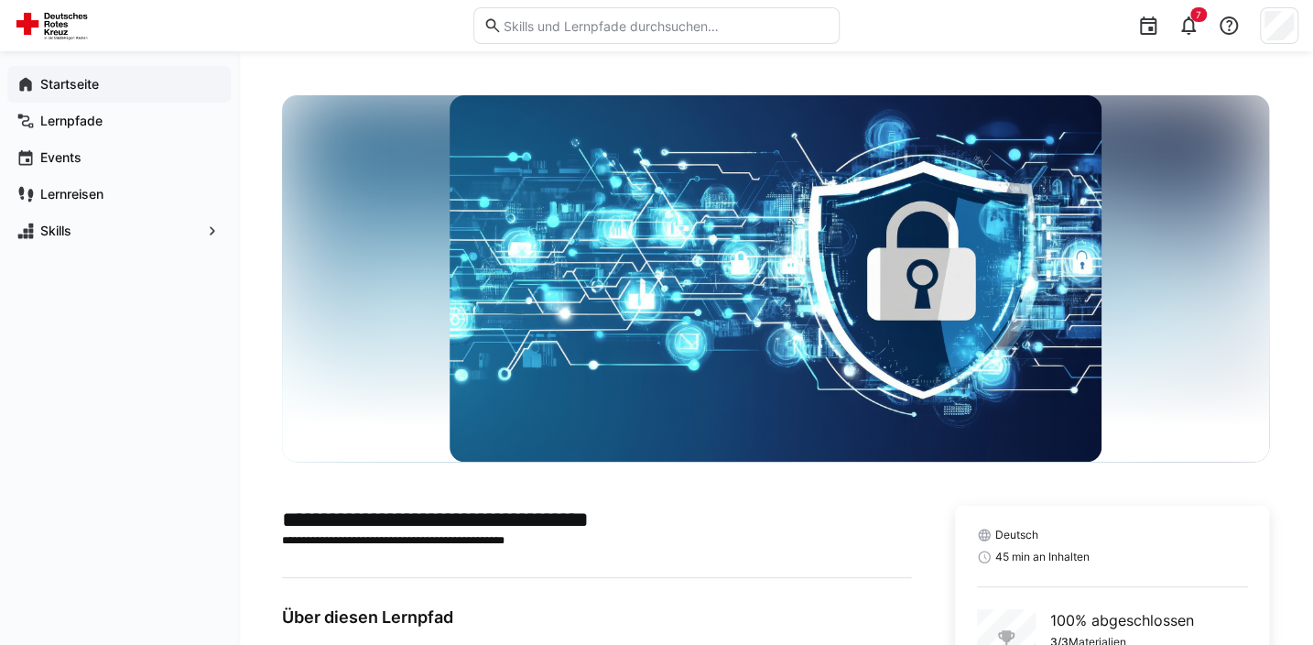
click at [0, 0] on app-navigation-label "Startseite" at bounding box center [0, 0] width 0 height 0
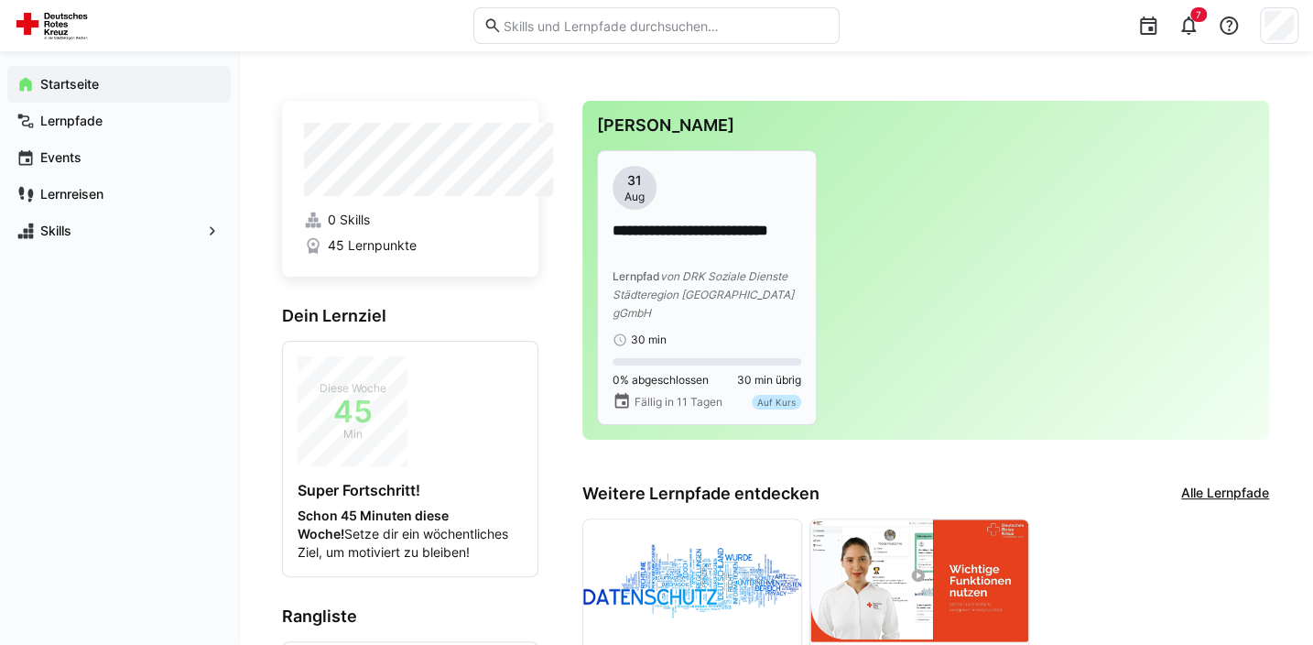
click at [705, 281] on span "von DRK Soziale Dienste Städteregion Aachen gGmbH" at bounding box center [703, 294] width 181 height 50
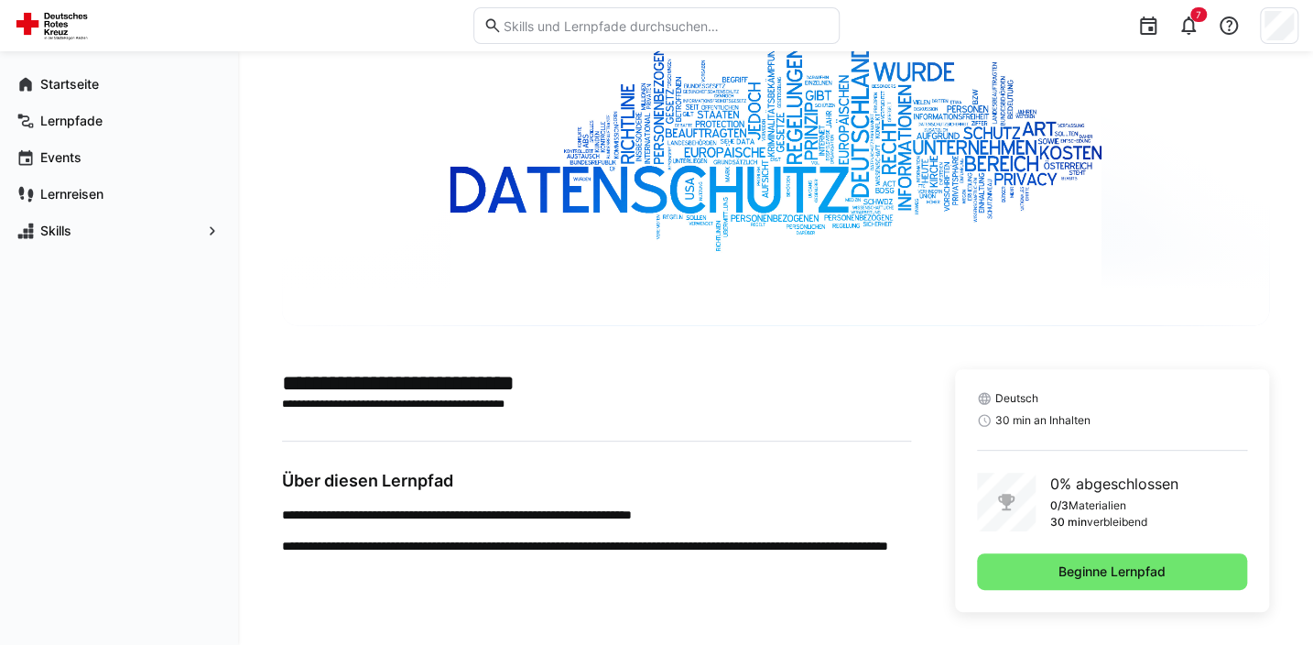
scroll to position [137, 0]
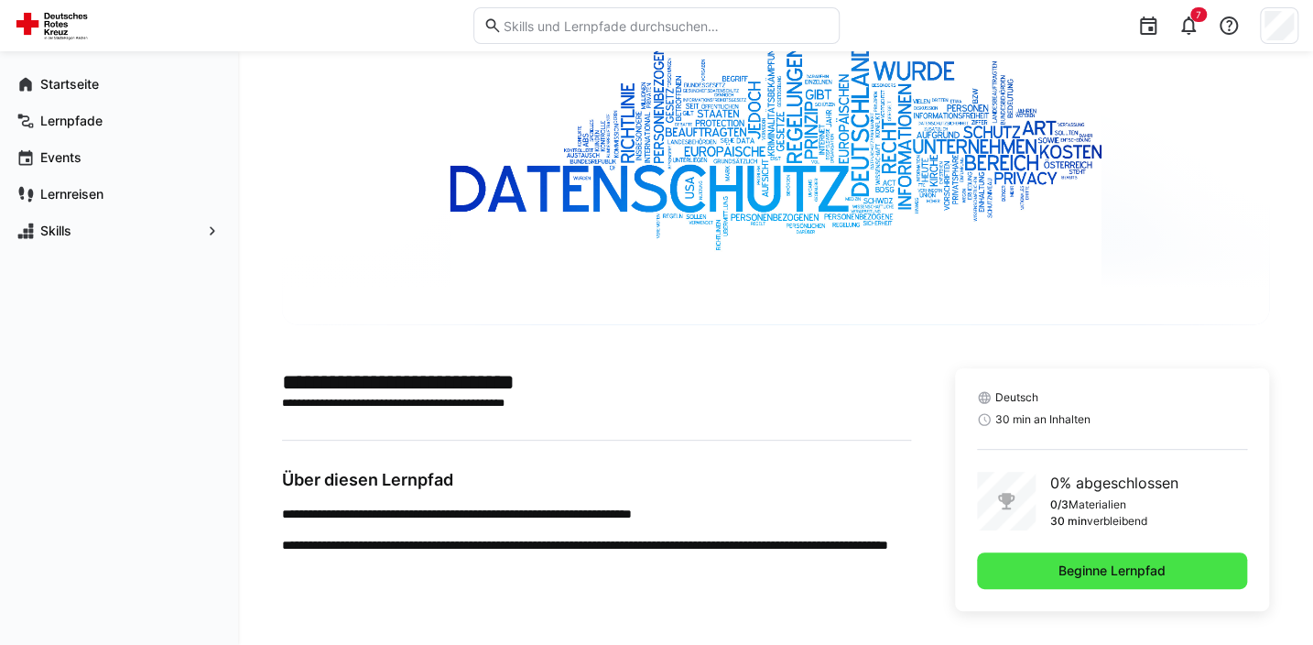
click at [1138, 574] on span "Beginne Lernpfad" at bounding box center [1112, 570] width 113 height 18
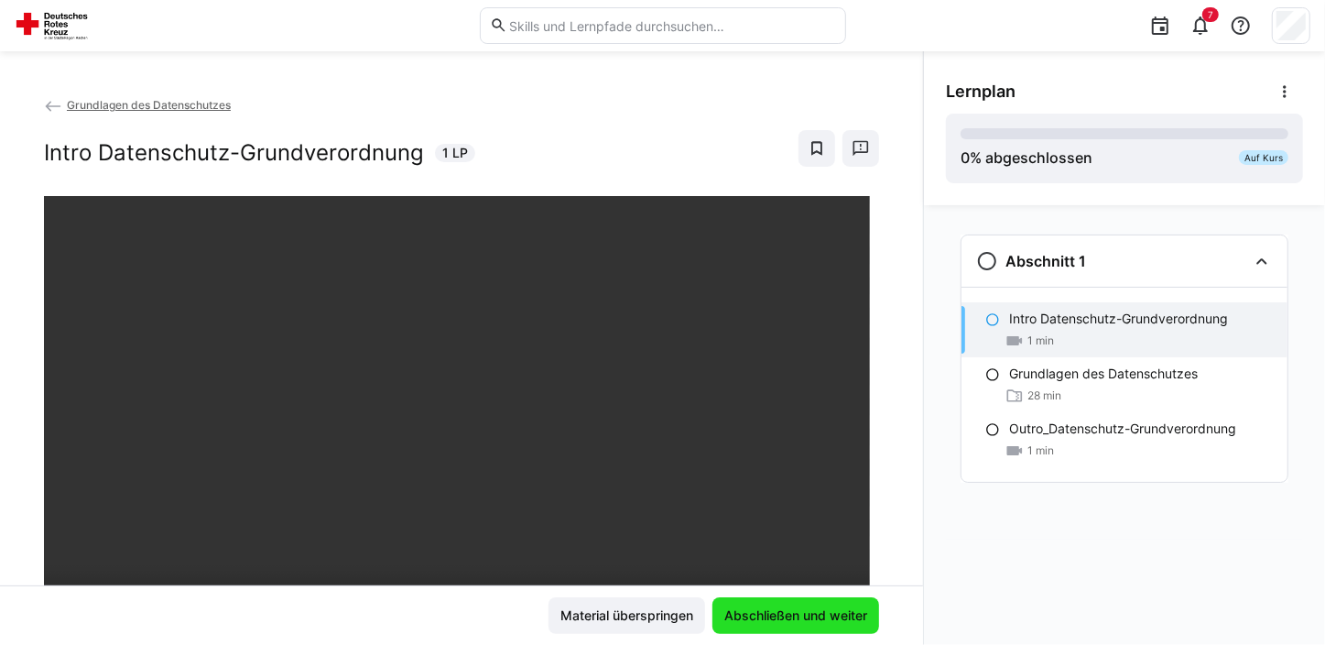
click at [778, 628] on span "Abschließen und weiter" at bounding box center [796, 615] width 167 height 37
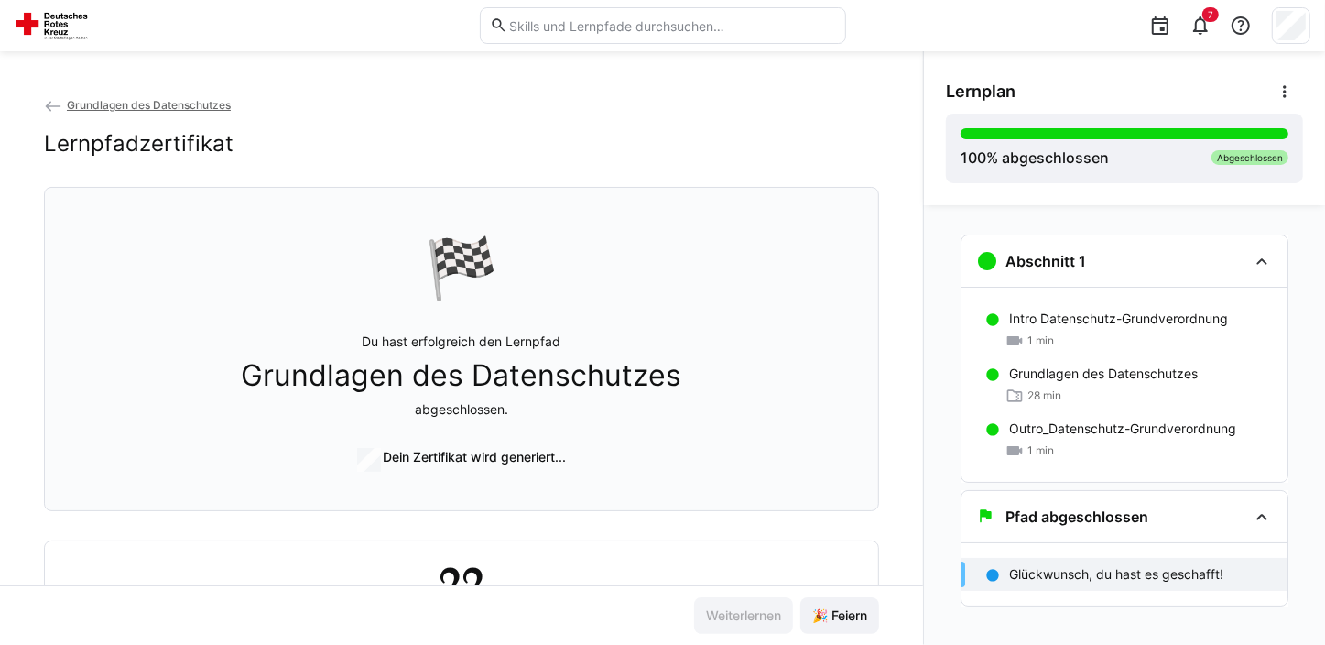
scroll to position [17, 0]
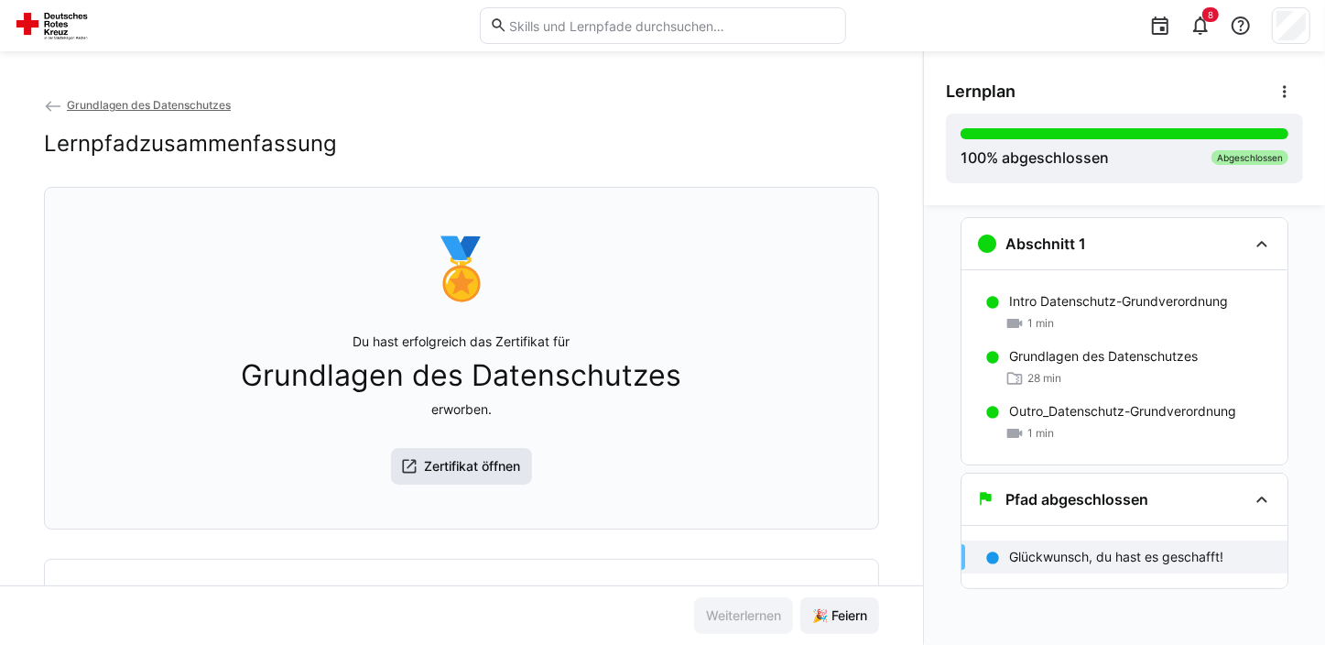
click at [468, 475] on span "Zertifikat öffnen" at bounding box center [472, 466] width 102 height 18
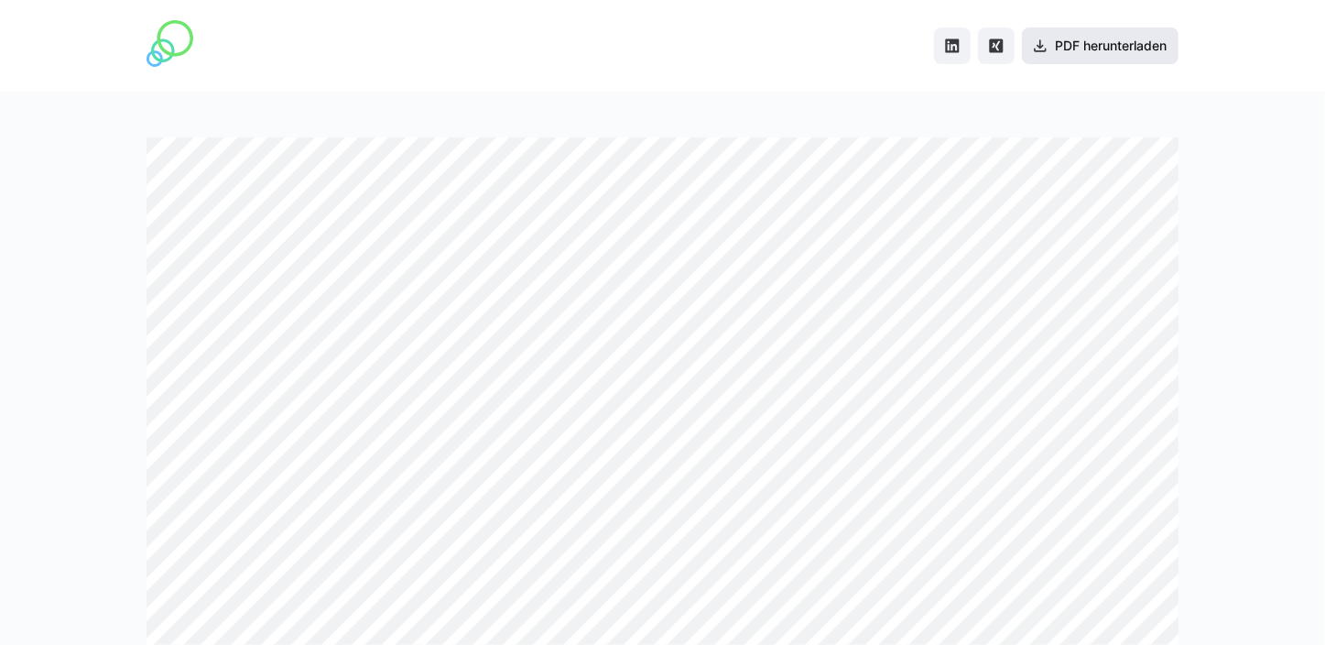
click at [1131, 46] on span "PDF herunterladen" at bounding box center [1110, 46] width 117 height 18
